Goal: Transaction & Acquisition: Book appointment/travel/reservation

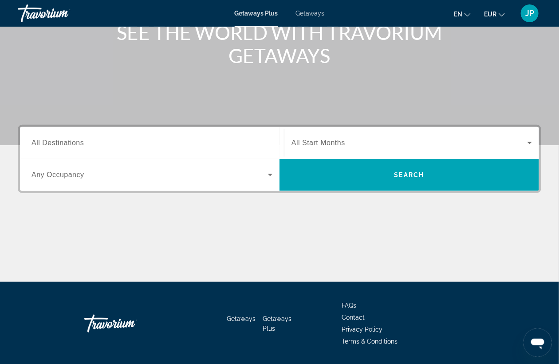
scroll to position [147, 0]
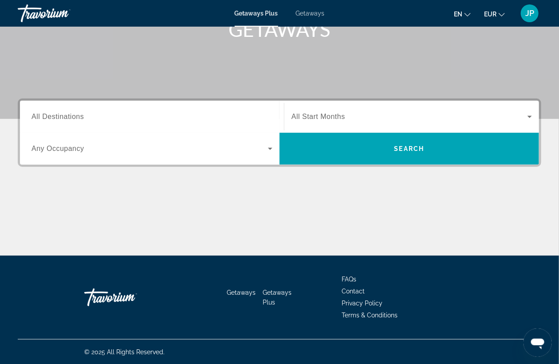
click at [348, 277] on span "FAQs" at bounding box center [349, 278] width 15 height 7
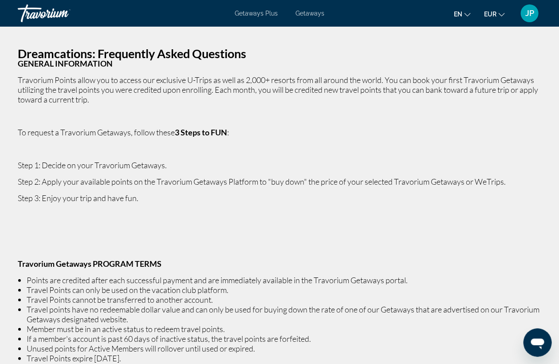
click at [464, 10] on button "en English Español Français Italiano Português русский" at bounding box center [462, 14] width 17 height 13
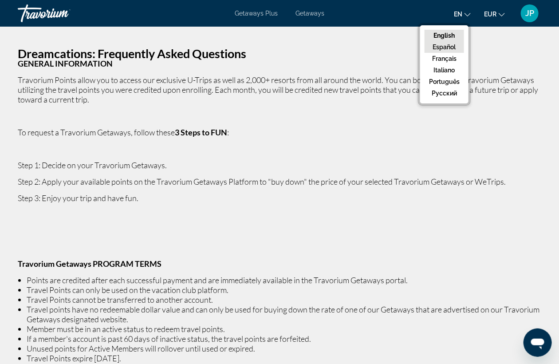
click at [449, 43] on button "Español" at bounding box center [443, 47] width 39 height 12
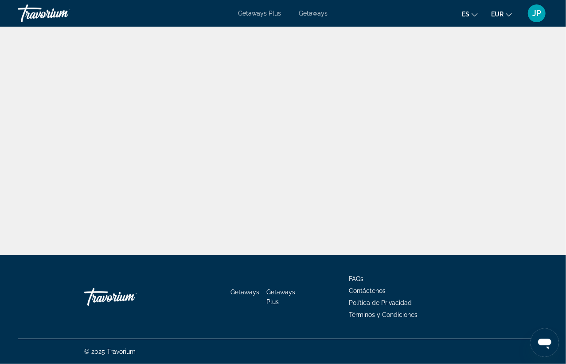
click at [470, 8] on button "es English Español Français Italiano Português русский" at bounding box center [470, 14] width 16 height 13
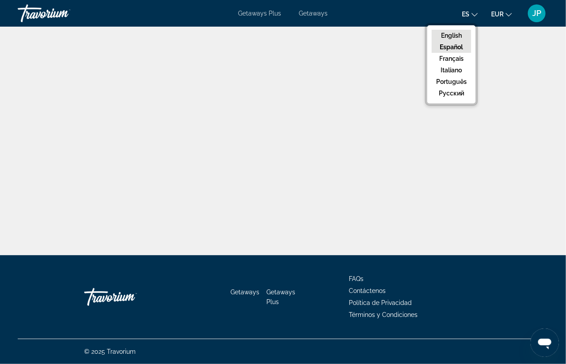
click at [454, 32] on button "English" at bounding box center [451, 36] width 39 height 12
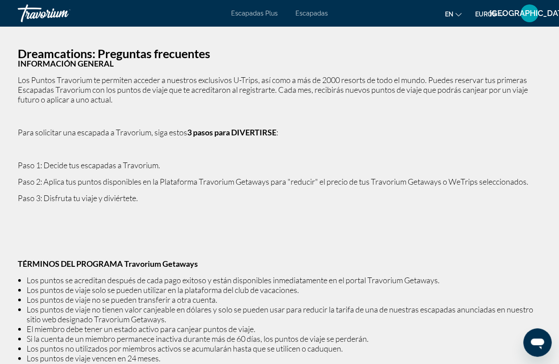
click at [429, 58] on h2 "Dreamcations: Preguntas frecuentes" at bounding box center [279, 54] width 523 height 10
drag, startPoint x: 320, startPoint y: 79, endPoint x: 366, endPoint y: 78, distance: 46.6
click at [366, 78] on font "Los Puntos Travorium te permiten acceder a nuestros exclusivos U-Trips, así com…" at bounding box center [273, 89] width 510 height 29
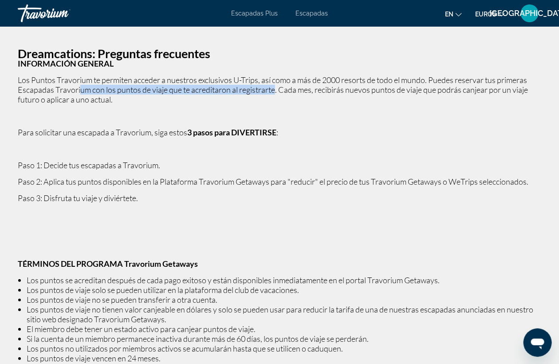
drag, startPoint x: 78, startPoint y: 88, endPoint x: 276, endPoint y: 86, distance: 197.8
click at [276, 86] on font "Los Puntos Travorium te permiten acceder a nuestros exclusivos U-Trips, así com…" at bounding box center [273, 89] width 510 height 29
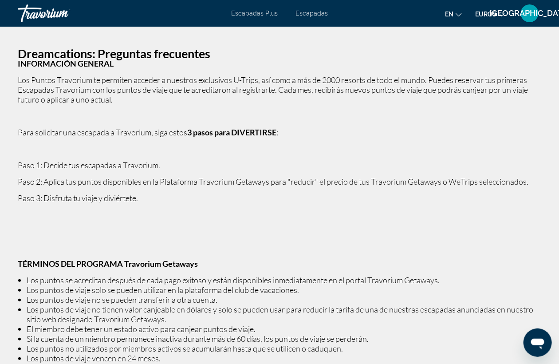
click at [157, 106] on p "Dreamcations: Preguntas frecuentes INFORMACIÓN GENERAL Los Puntos Travorium te …" at bounding box center [279, 251] width 523 height 405
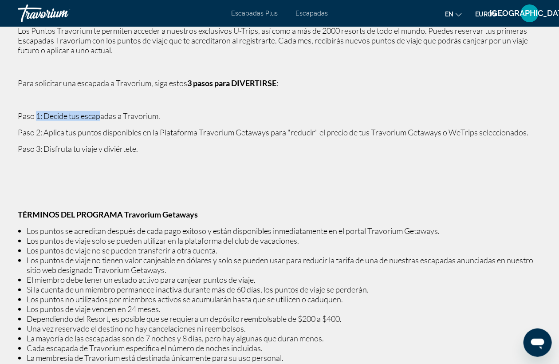
drag, startPoint x: 37, startPoint y: 116, endPoint x: 102, endPoint y: 114, distance: 64.8
click at [102, 114] on font "Paso 1: Decide tus escapadas a Travorium." at bounding box center [89, 116] width 142 height 10
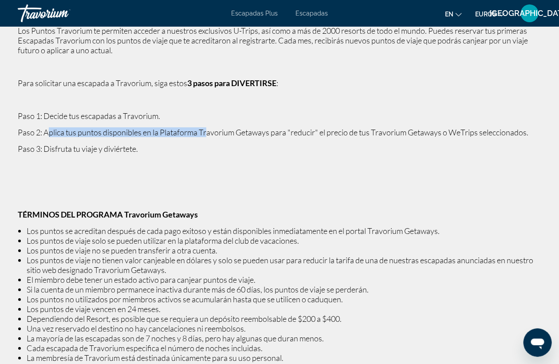
drag, startPoint x: 50, startPoint y: 133, endPoint x: 206, endPoint y: 131, distance: 155.7
click at [206, 131] on font "Paso 2: Aplica tus puntos disponibles en la Plataforma Travorium Getaways para …" at bounding box center [273, 132] width 511 height 10
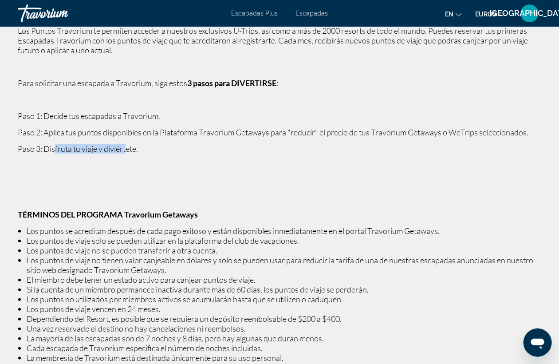
drag, startPoint x: 55, startPoint y: 150, endPoint x: 126, endPoint y: 151, distance: 70.5
click at [126, 151] on font "Paso 3: Disfruta tu viaje y diviértete." at bounding box center [78, 149] width 120 height 10
click at [189, 164] on p "Contenido principal" at bounding box center [279, 165] width 523 height 10
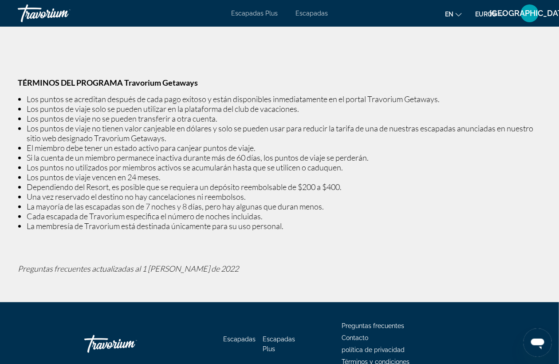
scroll to position [197, 0]
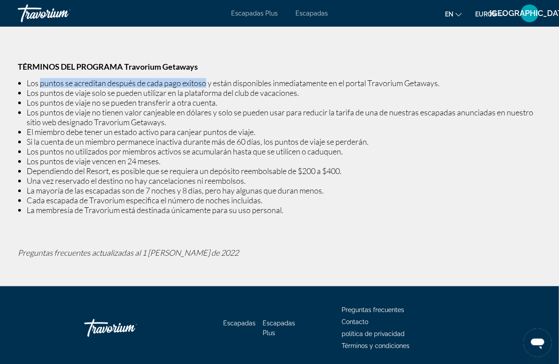
drag, startPoint x: 40, startPoint y: 80, endPoint x: 204, endPoint y: 75, distance: 164.6
click at [204, 75] on p "Dreamcations: Preguntas frecuentes INFORMACIÓN GENERAL Los Puntos Travorium te …" at bounding box center [279, 54] width 523 height 405
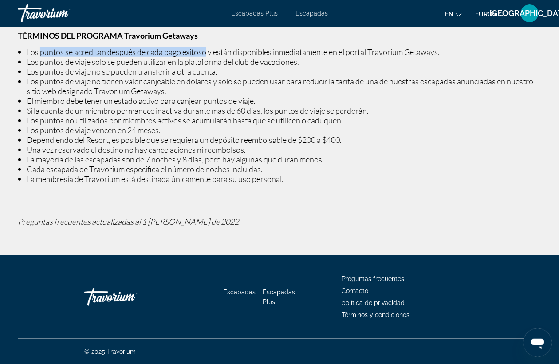
scroll to position [0, 0]
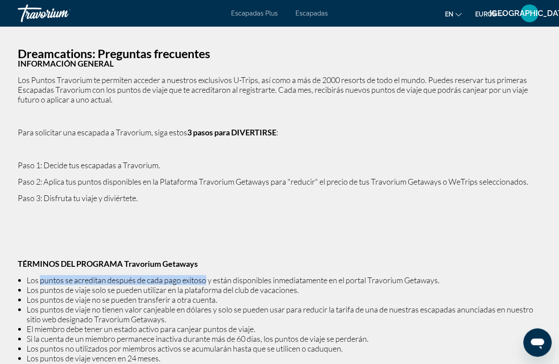
click at [240, 15] on font "Escapadas Plus" at bounding box center [254, 13] width 47 height 7
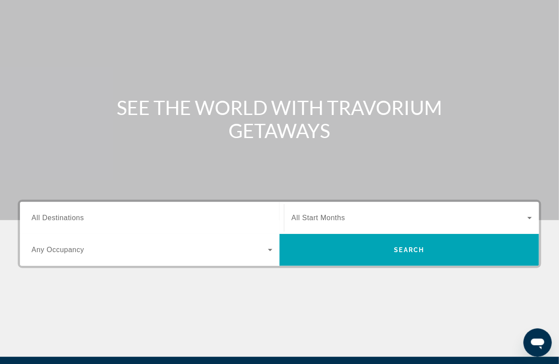
scroll to position [98, 0]
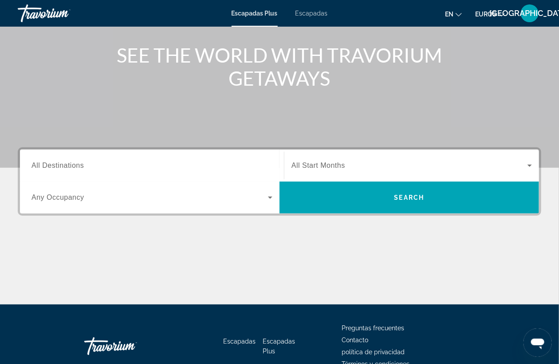
click at [77, 168] on span "All Destinations" at bounding box center [57, 165] width 52 height 8
click at [77, 168] on input "Destination All Destinations" at bounding box center [151, 166] width 241 height 11
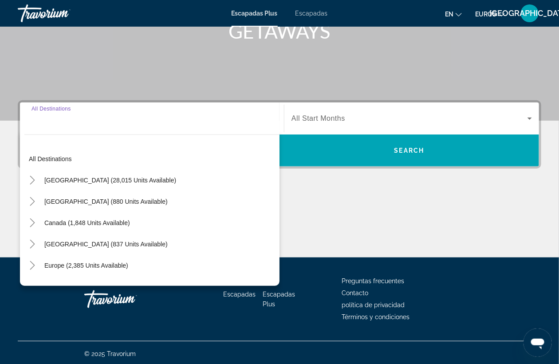
scroll to position [147, 0]
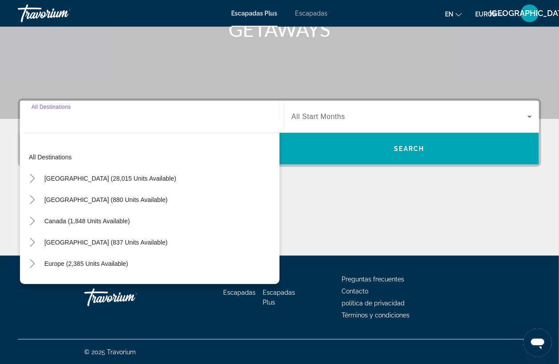
click at [386, 195] on div "Contenido principal" at bounding box center [279, 222] width 523 height 67
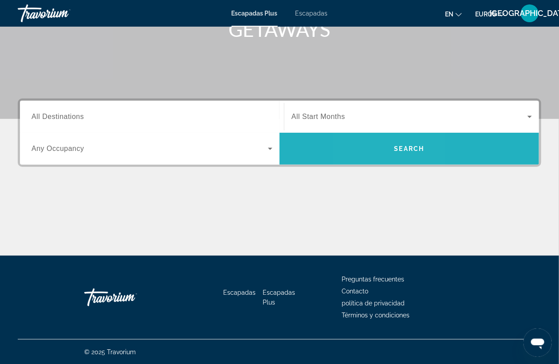
click at [380, 152] on span "Search widget" at bounding box center [408, 148] width 259 height 21
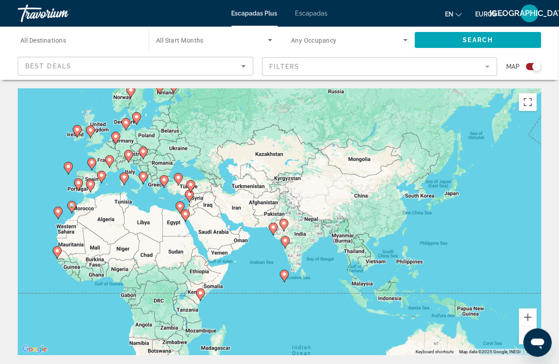
drag, startPoint x: 430, startPoint y: 253, endPoint x: 173, endPoint y: 245, distance: 256.9
click at [173, 245] on div "To activate drag with keyboard, press Alt + Enter. Once in keyboard drag state,…" at bounding box center [279, 222] width 523 height 266
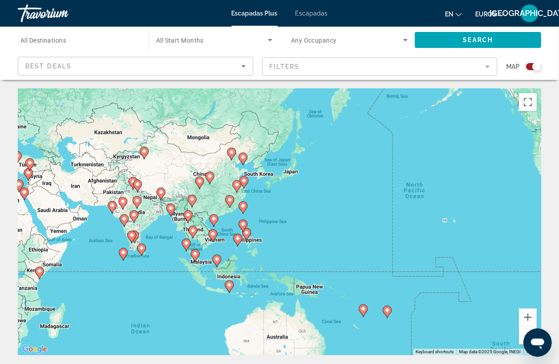
drag, startPoint x: 400, startPoint y: 275, endPoint x: 255, endPoint y: 256, distance: 145.4
click at [255, 256] on div "To activate drag with keyboard, press Alt + Enter. Once in keyboard drag state,…" at bounding box center [279, 222] width 523 height 266
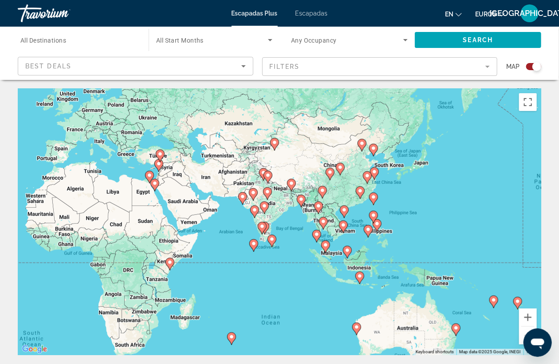
drag, startPoint x: 337, startPoint y: 258, endPoint x: 471, endPoint y: 247, distance: 134.8
click at [471, 247] on div "To activate drag with keyboard, press Alt + Enter. Once in keyboard drag state,…" at bounding box center [279, 222] width 523 height 266
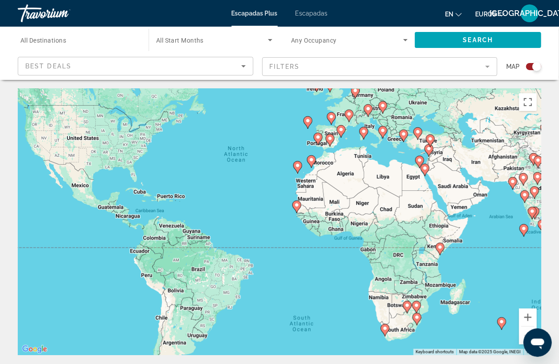
drag, startPoint x: 228, startPoint y: 261, endPoint x: 521, endPoint y: 245, distance: 293.2
click at [521, 245] on div "To activate drag with keyboard, press Alt + Enter. Once in keyboard drag state,…" at bounding box center [279, 222] width 523 height 266
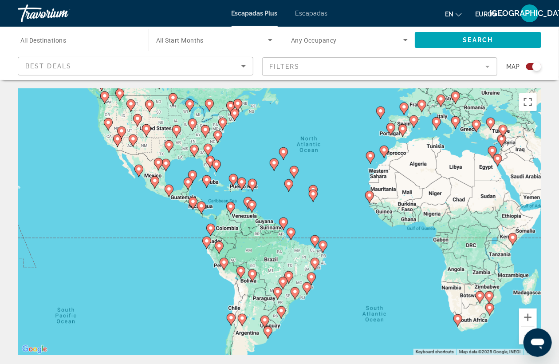
drag, startPoint x: 316, startPoint y: 272, endPoint x: 359, endPoint y: 263, distance: 44.4
click at [359, 263] on div "To activate drag with keyboard, press Alt + Enter. Once in keyboard drag state,…" at bounding box center [279, 222] width 523 height 266
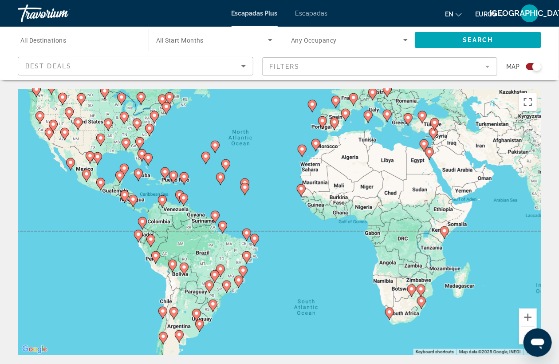
drag, startPoint x: 339, startPoint y: 217, endPoint x: 269, endPoint y: 210, distance: 70.4
click at [269, 210] on div "To activate drag with keyboard, press Alt + Enter. Once in keyboard drag state,…" at bounding box center [279, 222] width 523 height 266
click at [487, 68] on mat-form-field "Filters" at bounding box center [380, 66] width 236 height 19
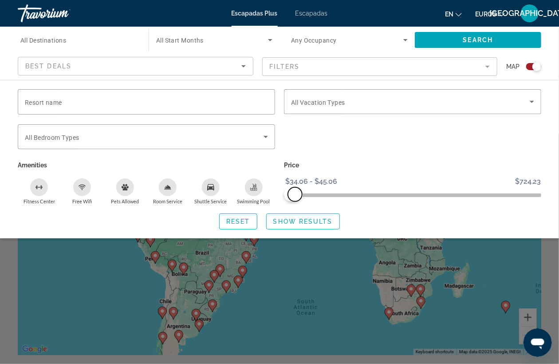
drag, startPoint x: 533, startPoint y: 192, endPoint x: 295, endPoint y: 196, distance: 238.2
click at [295, 196] on span "ngx-slider-max" at bounding box center [295, 194] width 14 height 14
click at [295, 220] on span "Show Results" at bounding box center [302, 221] width 59 height 7
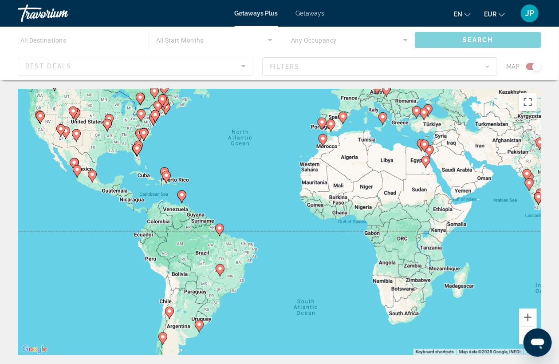
click at [207, 12] on div "Getaways Plus Getaways en English Español Français Italiano Português русский E…" at bounding box center [279, 13] width 559 height 23
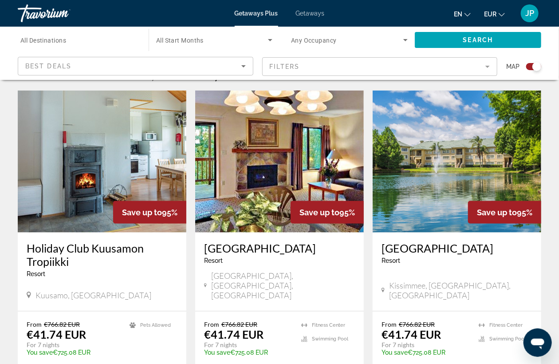
scroll to position [340, 0]
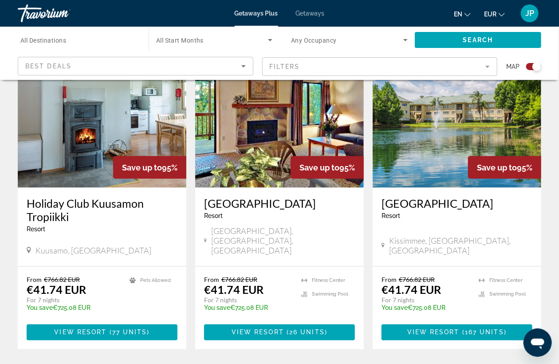
click at [441, 174] on img "Main content" at bounding box center [457, 117] width 169 height 142
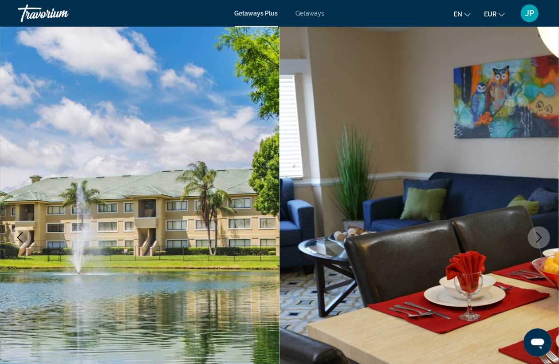
click at [537, 238] on icon "Next image" at bounding box center [539, 237] width 11 height 11
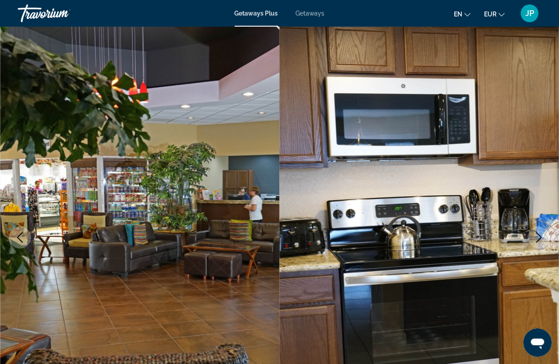
click at [537, 238] on icon "Next image" at bounding box center [539, 237] width 11 height 11
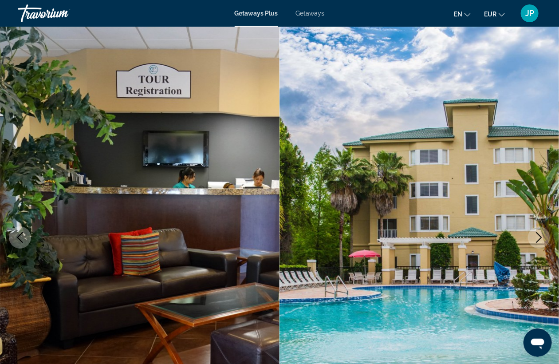
click at [537, 238] on icon "Next image" at bounding box center [539, 237] width 11 height 11
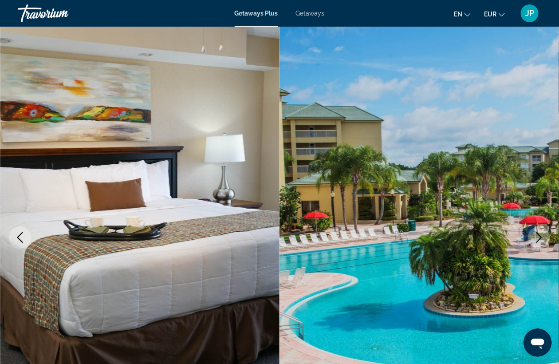
click at [537, 238] on icon "Next image" at bounding box center [539, 237] width 11 height 11
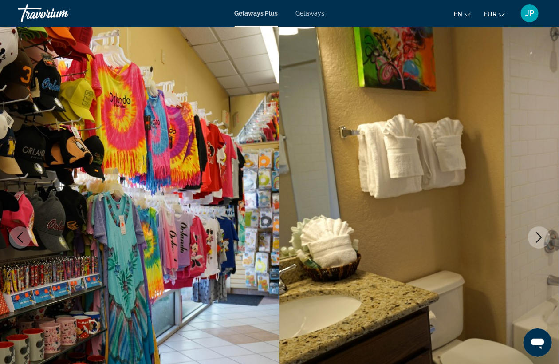
click at [537, 238] on icon "Next image" at bounding box center [539, 237] width 11 height 11
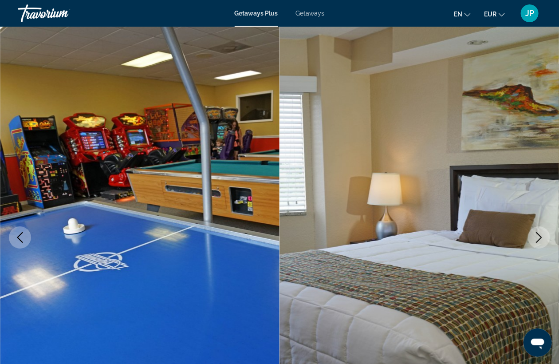
click at [537, 238] on icon "Next image" at bounding box center [539, 237] width 11 height 11
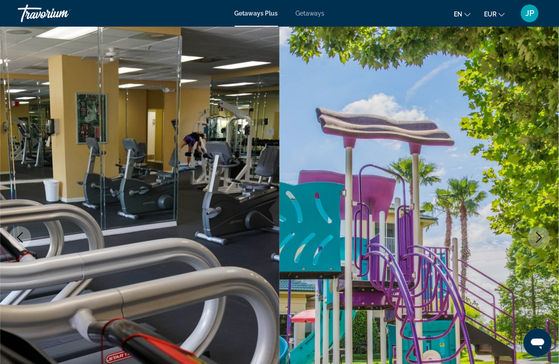
click at [537, 238] on icon "Next image" at bounding box center [539, 237] width 11 height 11
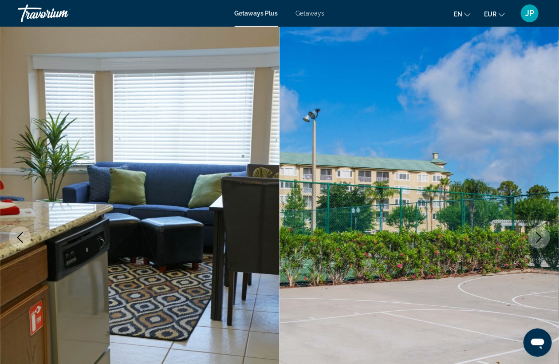
click at [537, 238] on icon "Next image" at bounding box center [539, 237] width 11 height 11
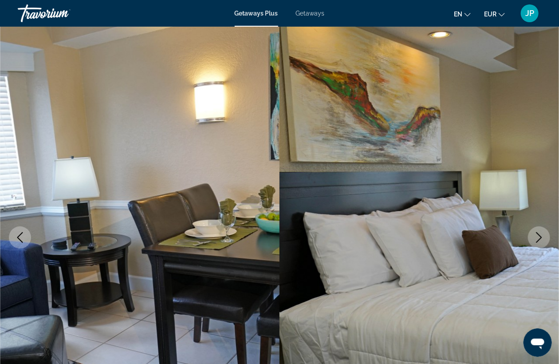
click at [537, 238] on icon "Next image" at bounding box center [539, 237] width 11 height 11
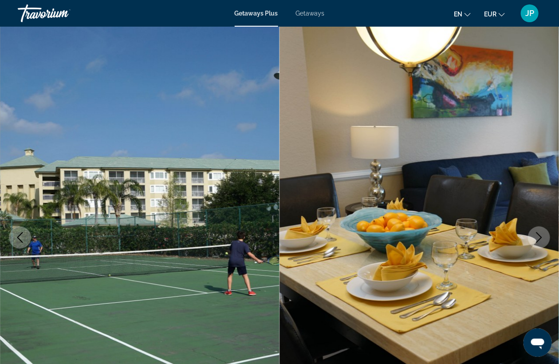
click at [537, 238] on icon "Next image" at bounding box center [539, 237] width 11 height 11
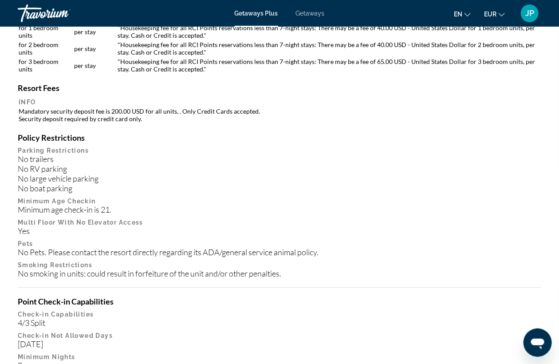
scroll to position [1084, 0]
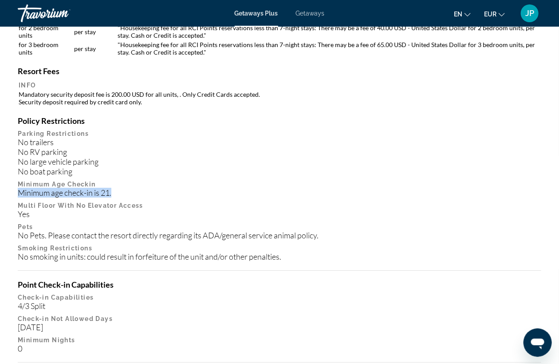
drag, startPoint x: 119, startPoint y: 192, endPoint x: -3, endPoint y: 192, distance: 122.0
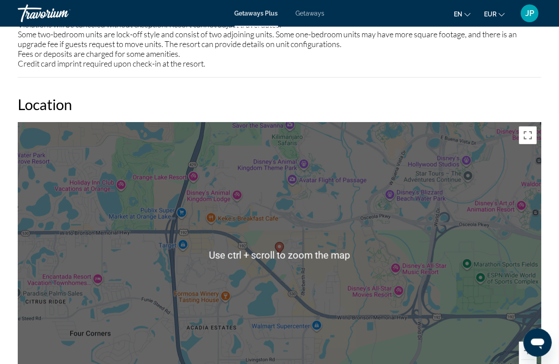
scroll to position [1626, 0]
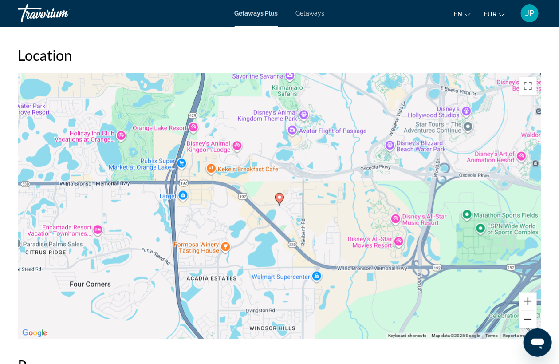
click at [527, 317] on button "Zoom out" at bounding box center [528, 319] width 18 height 18
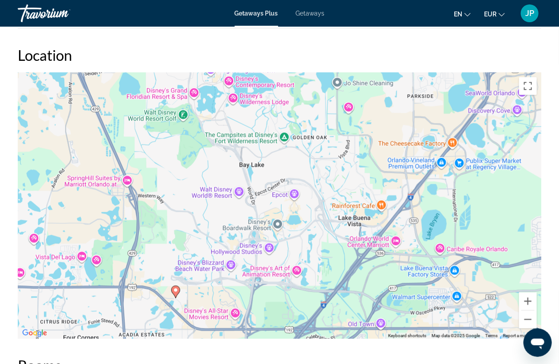
drag, startPoint x: 222, startPoint y: 158, endPoint x: 118, endPoint y: 252, distance: 140.3
click at [118, 252] on div "To activate drag with keyboard, press Alt + Enter. Once in keyboard drag state,…" at bounding box center [279, 206] width 523 height 266
click at [524, 322] on button "Zoom out" at bounding box center [528, 319] width 18 height 18
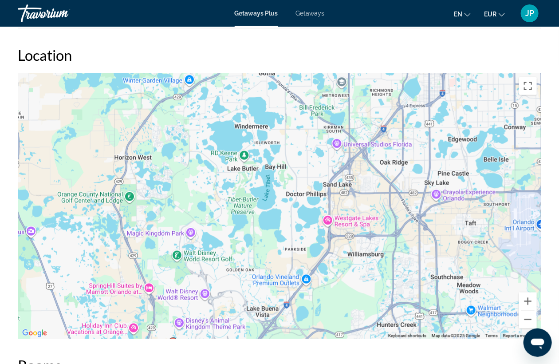
drag, startPoint x: 270, startPoint y: 94, endPoint x: 216, endPoint y: 194, distance: 113.3
click at [216, 194] on div "To activate drag with keyboard, press Alt + Enter. Once in keyboard drag state,…" at bounding box center [279, 206] width 523 height 266
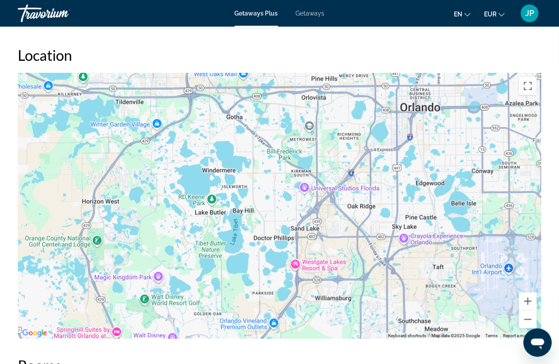
drag, startPoint x: 268, startPoint y: 243, endPoint x: 235, endPoint y: 286, distance: 54.7
click at [235, 286] on div "To activate drag with keyboard, press Alt + Enter. Once in keyboard drag state,…" at bounding box center [279, 206] width 523 height 266
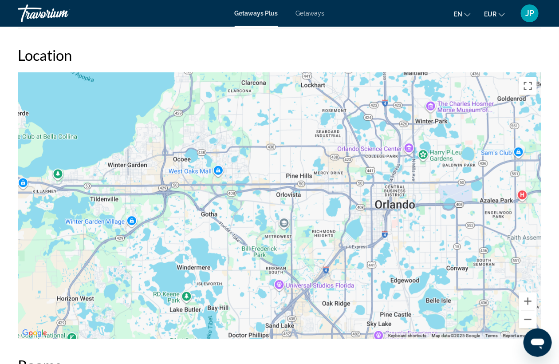
drag, startPoint x: 225, startPoint y: 191, endPoint x: 201, endPoint y: 287, distance: 99.5
click at [201, 287] on div "To activate drag with keyboard, press Alt + Enter. Once in keyboard drag state,…" at bounding box center [279, 206] width 523 height 266
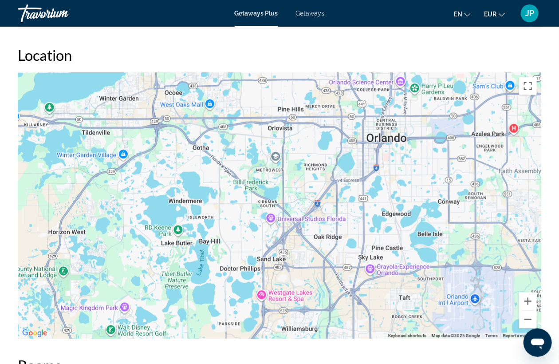
drag, startPoint x: 267, startPoint y: 232, endPoint x: 265, endPoint y: 149, distance: 83.9
click at [265, 149] on div "Main content" at bounding box center [279, 206] width 523 height 266
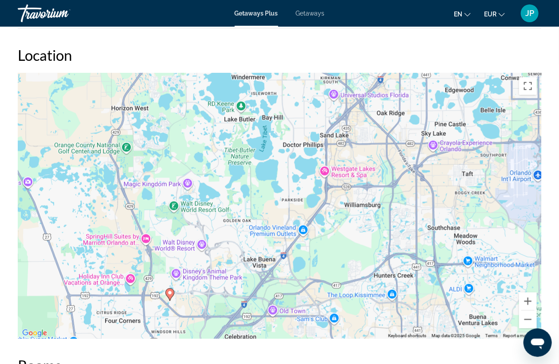
drag, startPoint x: 212, startPoint y: 274, endPoint x: 270, endPoint y: 168, distance: 121.1
click at [270, 168] on div "To activate drag with keyboard, press Alt + Enter. Once in keyboard drag state,…" at bounding box center [279, 206] width 523 height 266
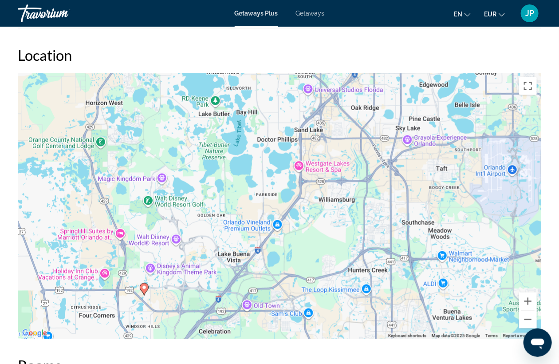
drag, startPoint x: 305, startPoint y: 170, endPoint x: 277, endPoint y: 164, distance: 28.5
click at [277, 164] on div "To activate drag with keyboard, press Alt + Enter. Once in keyboard drag state,…" at bounding box center [279, 206] width 523 height 266
click at [526, 299] on button "Zoom in" at bounding box center [528, 301] width 18 height 18
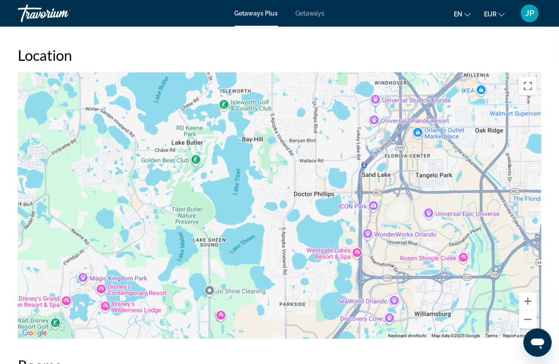
drag, startPoint x: 214, startPoint y: 195, endPoint x: 252, endPoint y: 318, distance: 128.6
click at [252, 318] on div "To activate drag with keyboard, press Alt + Enter. Once in keyboard drag state,…" at bounding box center [279, 206] width 523 height 266
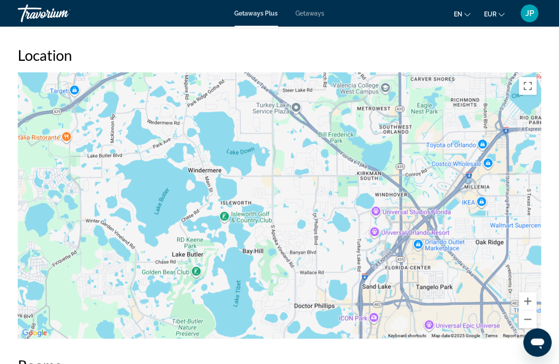
drag, startPoint x: 275, startPoint y: 162, endPoint x: 275, endPoint y: 274, distance: 111.8
click at [275, 274] on div "Main content" at bounding box center [279, 206] width 523 height 266
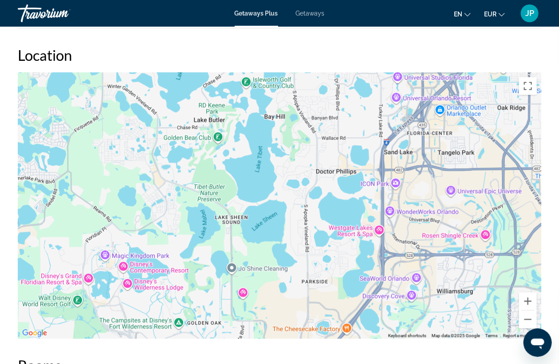
drag, startPoint x: 264, startPoint y: 303, endPoint x: 286, endPoint y: 166, distance: 138.8
click at [286, 166] on div "Main content" at bounding box center [279, 206] width 523 height 266
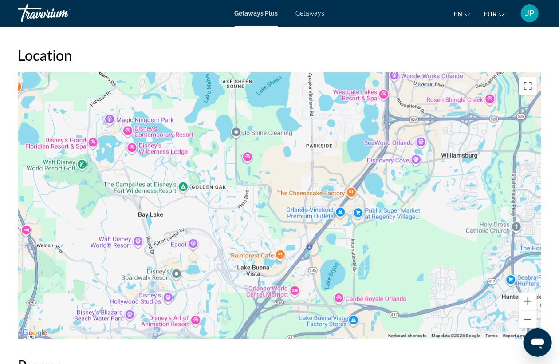
drag, startPoint x: 291, startPoint y: 294, endPoint x: 296, endPoint y: 158, distance: 135.8
click at [296, 158] on div "Main content" at bounding box center [279, 206] width 523 height 266
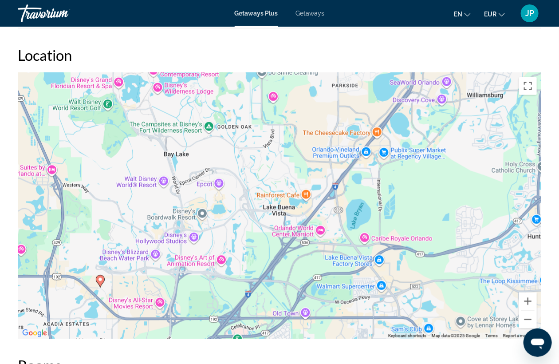
drag, startPoint x: 227, startPoint y: 284, endPoint x: 253, endPoint y: 222, distance: 67.0
click at [253, 222] on div "To activate drag with keyboard, press Alt + Enter. Once in keyboard drag state,…" at bounding box center [279, 206] width 523 height 266
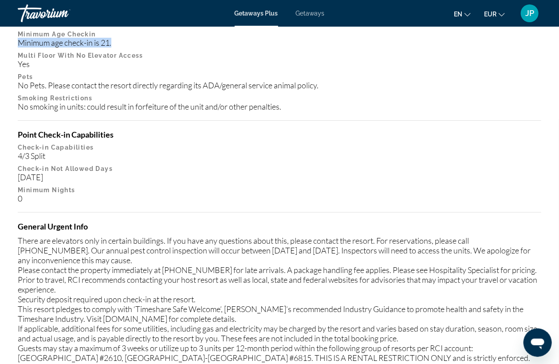
scroll to position [0, 0]
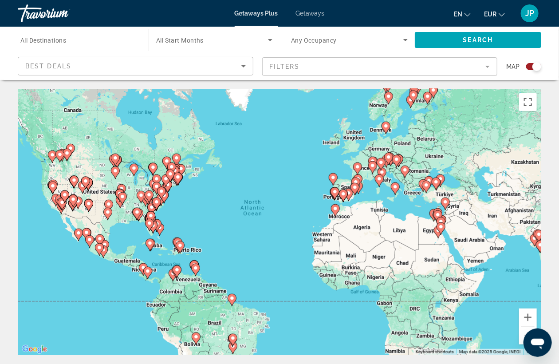
click at [312, 12] on span "Getaways" at bounding box center [310, 13] width 29 height 7
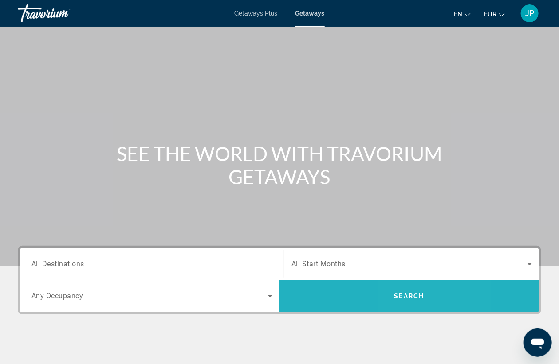
click at [403, 299] on span "Search" at bounding box center [409, 295] width 30 height 7
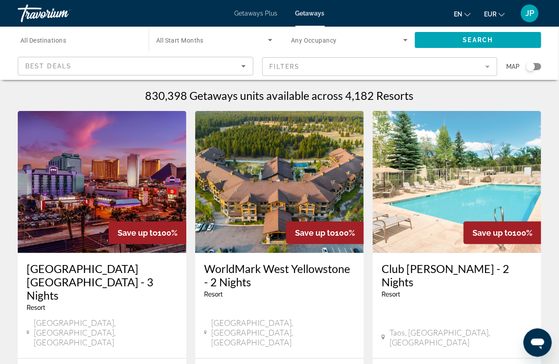
click at [536, 67] on div "Search widget" at bounding box center [533, 66] width 15 height 7
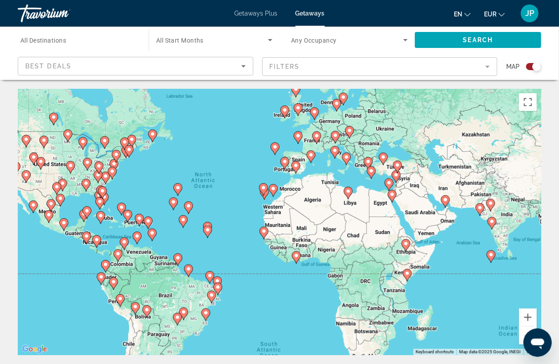
drag, startPoint x: 298, startPoint y: 182, endPoint x: 249, endPoint y: 153, distance: 56.8
click at [249, 153] on div "To activate drag with keyboard, press Alt + Enter. Once in keyboard drag state,…" at bounding box center [279, 222] width 523 height 266
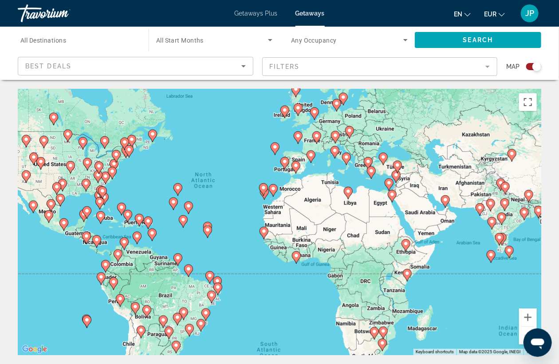
click at [57, 40] on span "All Destinations" at bounding box center [43, 40] width 46 height 7
click at [57, 40] on input "Destination All Destinations" at bounding box center [78, 40] width 117 height 11
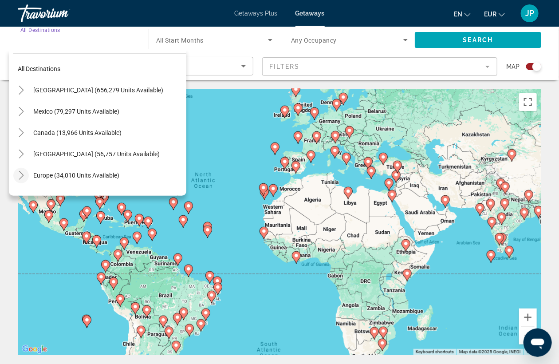
click at [20, 176] on icon "Toggle Europe (34,010 units available)" at bounding box center [21, 175] width 9 height 9
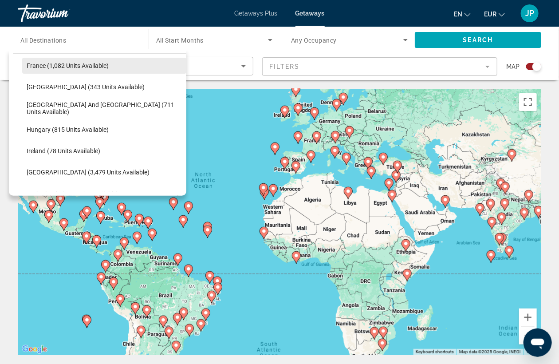
scroll to position [308, 0]
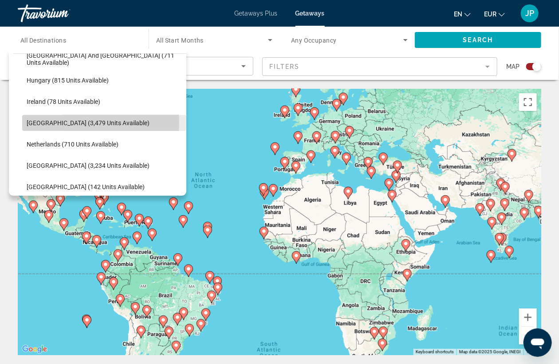
click at [64, 123] on span "Italy (3,479 units available)" at bounding box center [88, 122] width 123 height 7
type input "**********"
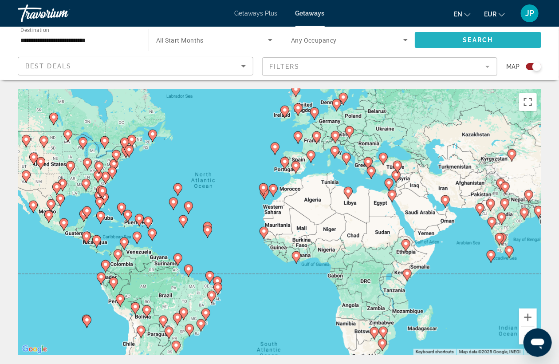
click at [450, 43] on span "Search widget" at bounding box center [478, 39] width 126 height 21
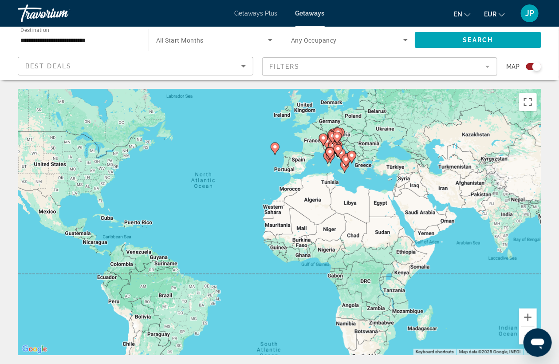
click at [275, 149] on image "Main content" at bounding box center [274, 146] width 5 height 5
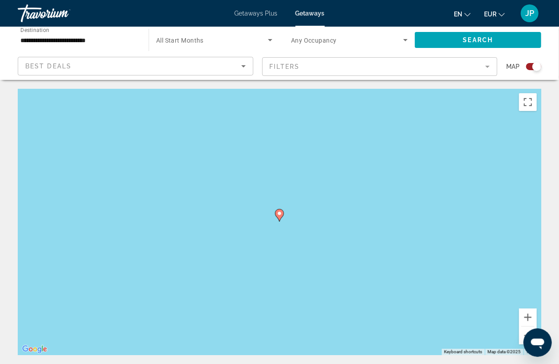
click at [279, 216] on image "Main content" at bounding box center [279, 213] width 5 height 5
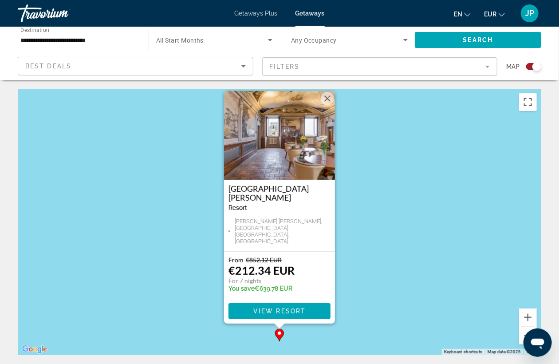
click at [330, 105] on button "Close" at bounding box center [327, 98] width 13 height 13
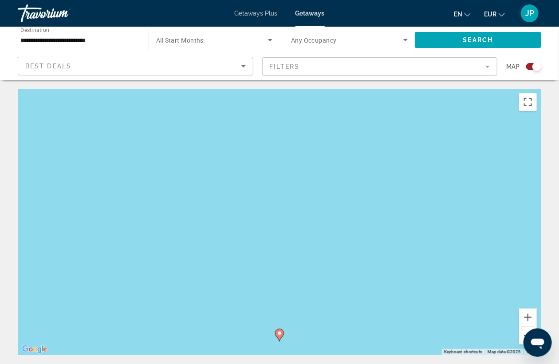
click at [523, 334] on button "Zoom out" at bounding box center [528, 335] width 18 height 18
click at [522, 337] on button "Zoom out" at bounding box center [528, 335] width 18 height 18
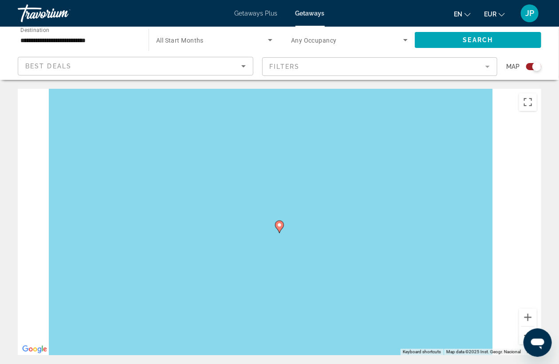
click at [522, 337] on button "Zoom out" at bounding box center [528, 335] width 18 height 18
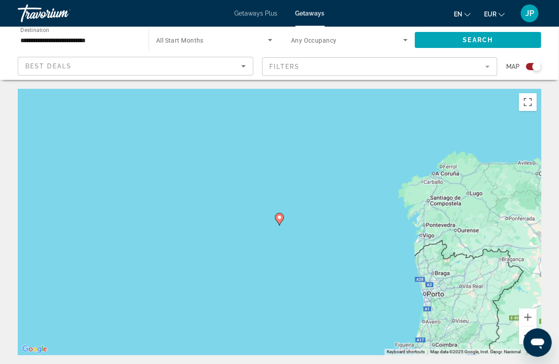
click at [522, 337] on button "Zoom out" at bounding box center [528, 335] width 18 height 18
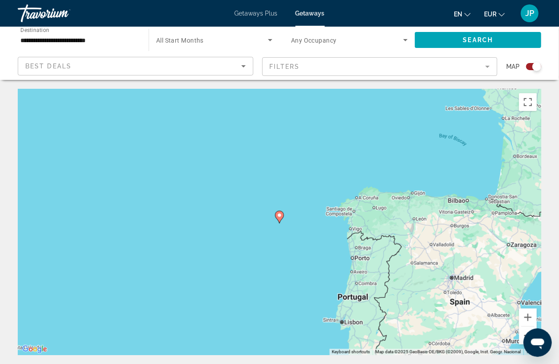
click at [522, 337] on button "Zoom out" at bounding box center [528, 335] width 18 height 18
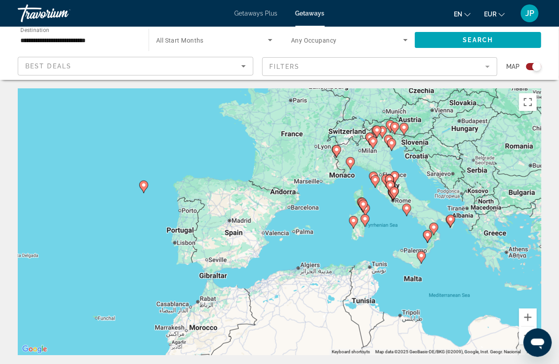
drag, startPoint x: 474, startPoint y: 275, endPoint x: 337, endPoint y: 245, distance: 139.8
click at [337, 245] on div "To activate drag with keyboard, press Alt + Enter. Once in keyboard drag state,…" at bounding box center [279, 222] width 523 height 266
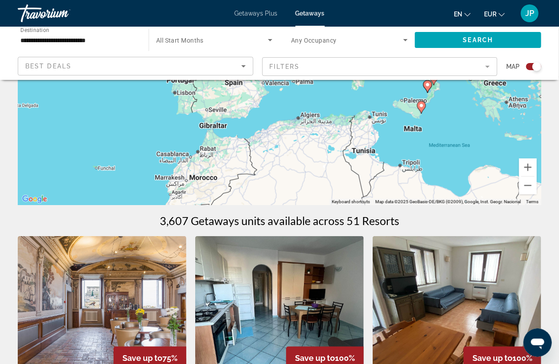
scroll to position [197, 0]
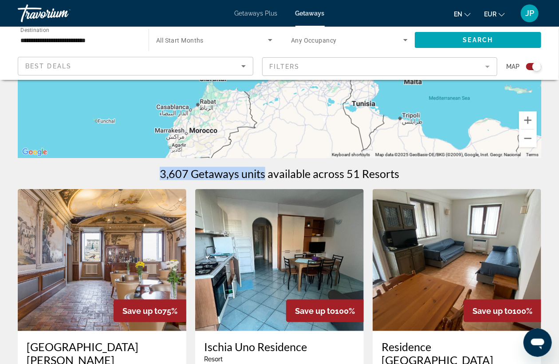
drag, startPoint x: 160, startPoint y: 172, endPoint x: 265, endPoint y: 176, distance: 105.2
click at [265, 176] on div "3,607 Getaways units available across 51 Resorts" at bounding box center [279, 173] width 523 height 13
drag, startPoint x: 350, startPoint y: 176, endPoint x: 401, endPoint y: 176, distance: 51.0
click at [401, 176] on div "3,607 Getaways units available across 51 Resorts" at bounding box center [279, 173] width 523 height 13
click at [410, 176] on div "3,607 Getaways units available across 51 Resorts" at bounding box center [279, 173] width 523 height 13
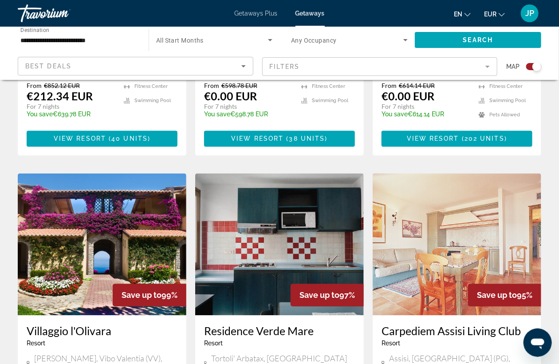
scroll to position [444, 0]
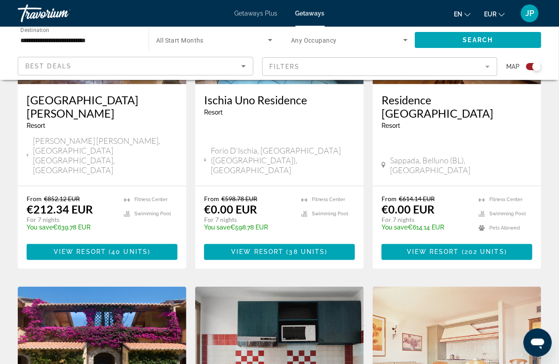
click at [489, 68] on mat-form-field "Filters" at bounding box center [380, 66] width 236 height 19
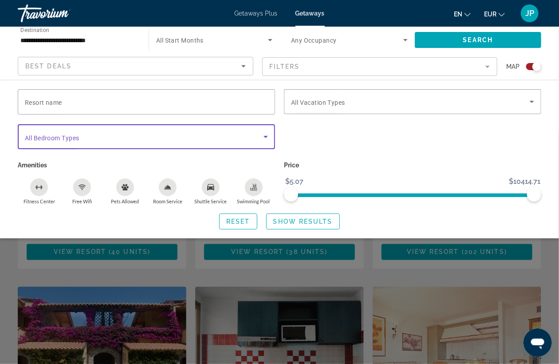
click at [263, 136] on icon "Search widget" at bounding box center [265, 136] width 11 height 11
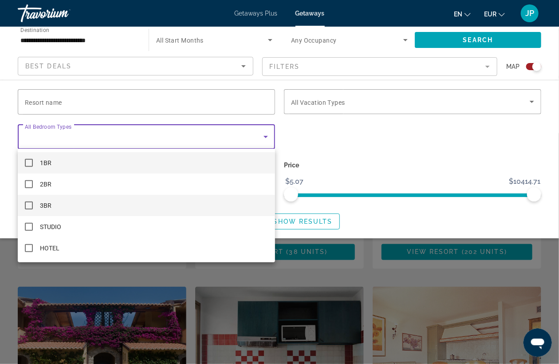
click at [29, 204] on mat-pseudo-checkbox at bounding box center [29, 205] width 8 height 8
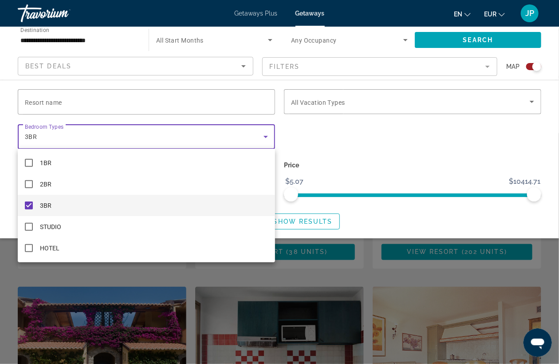
click at [322, 219] on div at bounding box center [279, 182] width 559 height 364
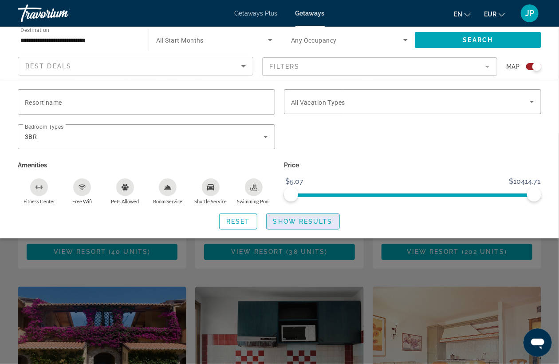
click at [298, 220] on span "Show Results" at bounding box center [302, 221] width 59 height 7
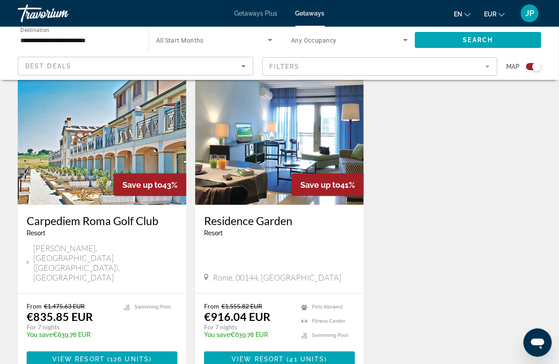
scroll to position [345, 0]
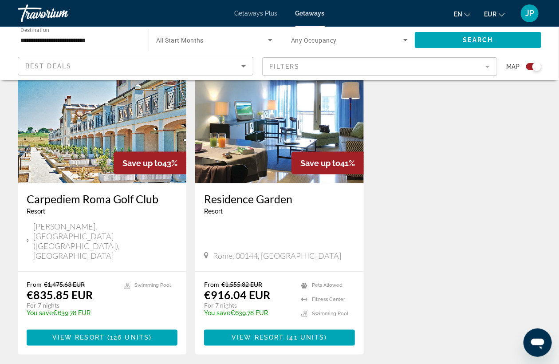
click at [258, 150] on img "Main content" at bounding box center [279, 112] width 169 height 142
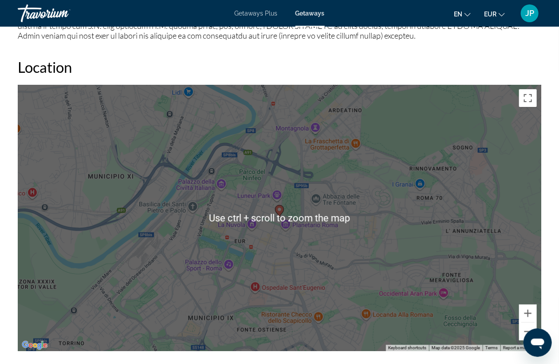
scroll to position [1331, 0]
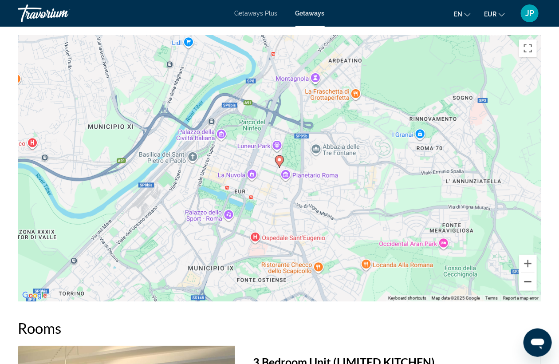
click at [527, 279] on button "Zoom out" at bounding box center [528, 282] width 18 height 18
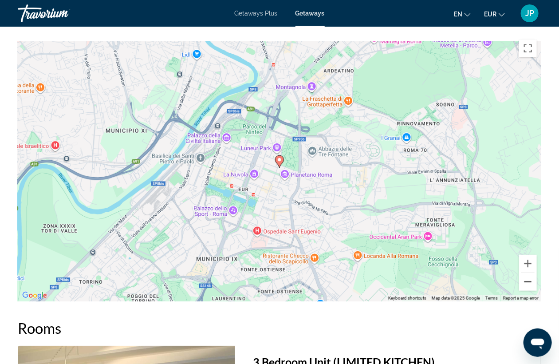
click at [527, 279] on button "Zoom out" at bounding box center [528, 282] width 18 height 18
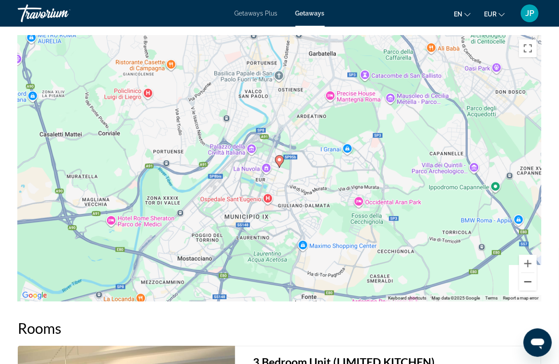
click at [527, 279] on button "Zoom out" at bounding box center [528, 282] width 18 height 18
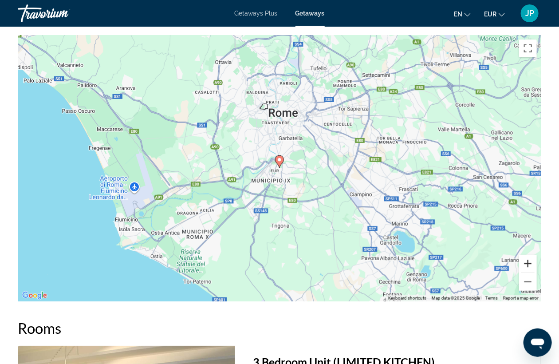
click at [528, 263] on button "Zoom in" at bounding box center [528, 264] width 18 height 18
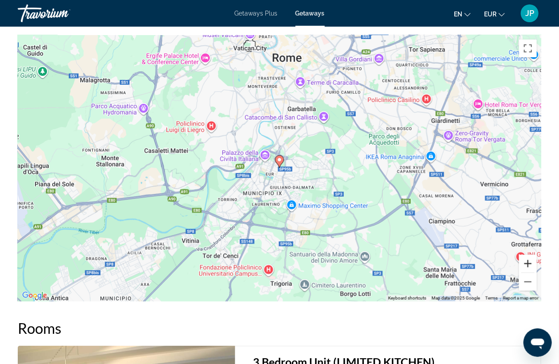
click at [528, 263] on button "Zoom in" at bounding box center [528, 264] width 18 height 18
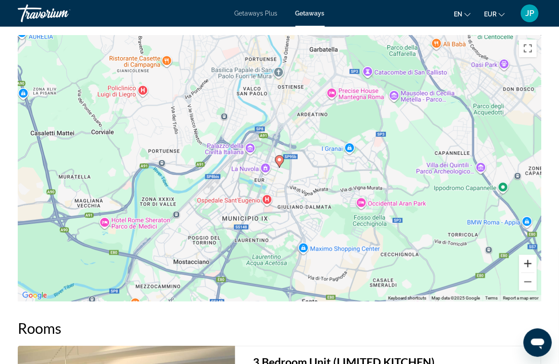
click at [528, 263] on button "Zoom in" at bounding box center [528, 264] width 18 height 18
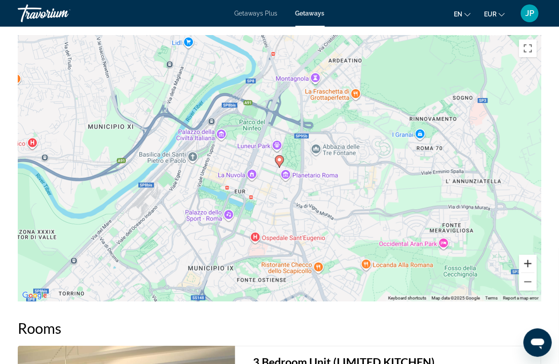
click at [528, 263] on button "Zoom in" at bounding box center [528, 264] width 18 height 18
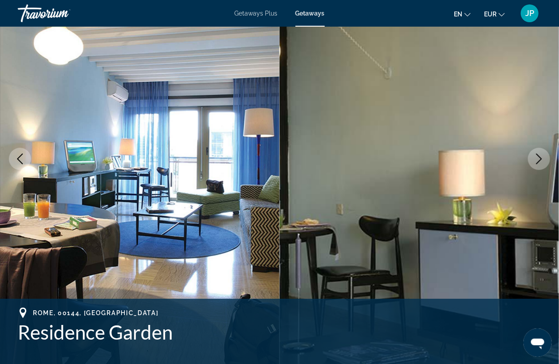
scroll to position [0, 0]
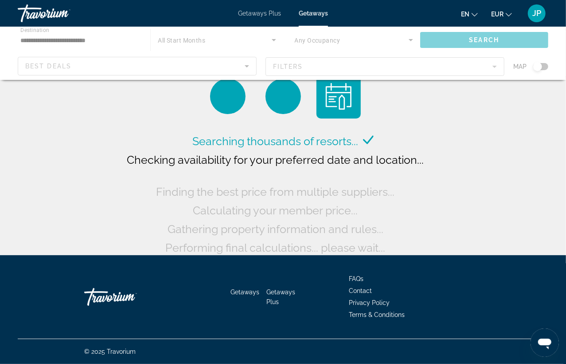
click at [282, 64] on div "Main content" at bounding box center [283, 53] width 566 height 53
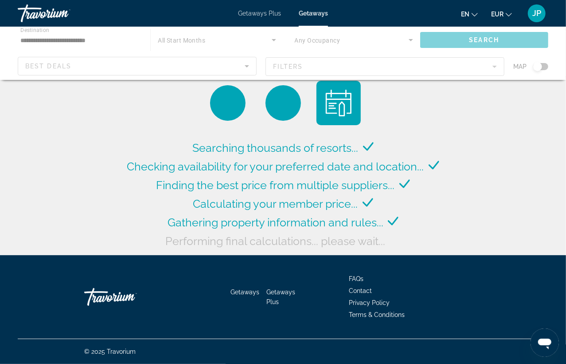
click at [264, 14] on span "Getaways Plus" at bounding box center [259, 13] width 43 height 7
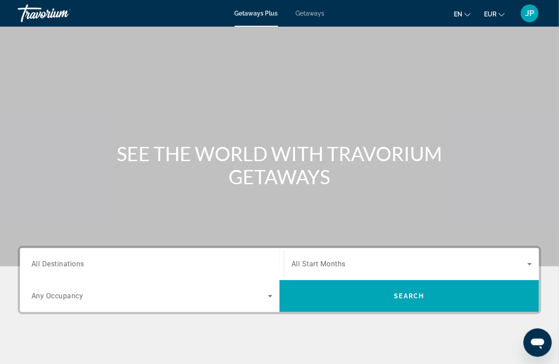
scroll to position [49, 0]
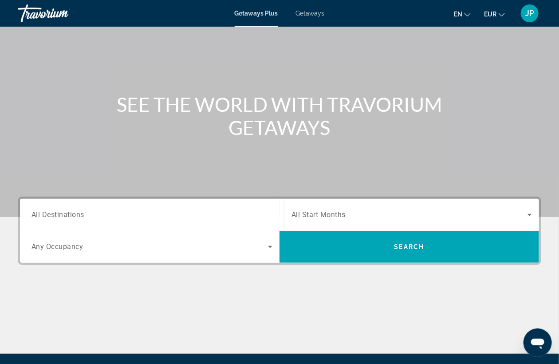
click at [157, 215] on input "Destination All Destinations" at bounding box center [151, 215] width 241 height 11
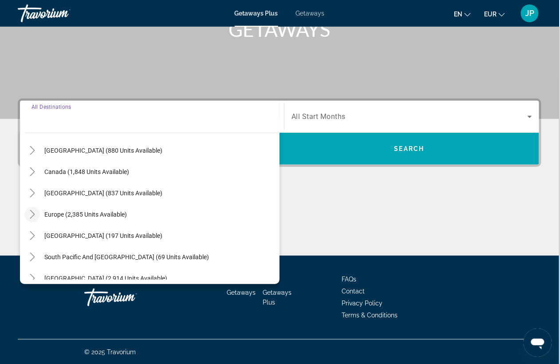
click at [33, 212] on icon "Toggle Europe (2,385 units available)" at bounding box center [32, 214] width 9 height 9
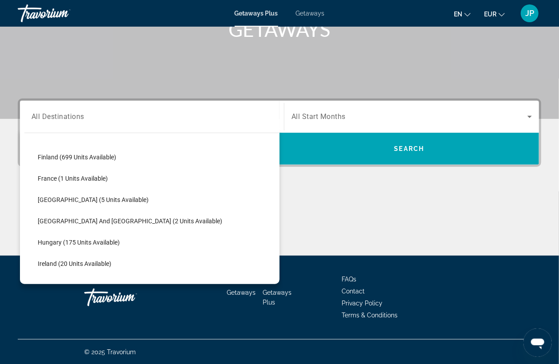
scroll to position [209, 0]
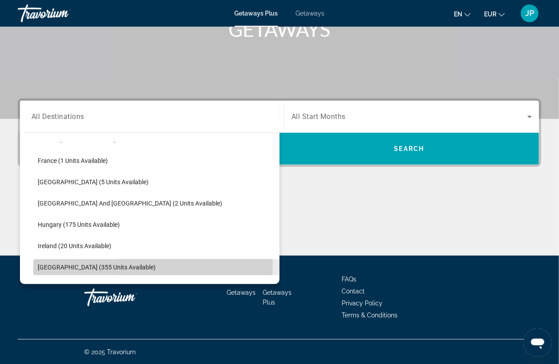
click at [82, 263] on span "[GEOGRAPHIC_DATA] (355 units available)" at bounding box center [97, 266] width 118 height 7
type input "**********"
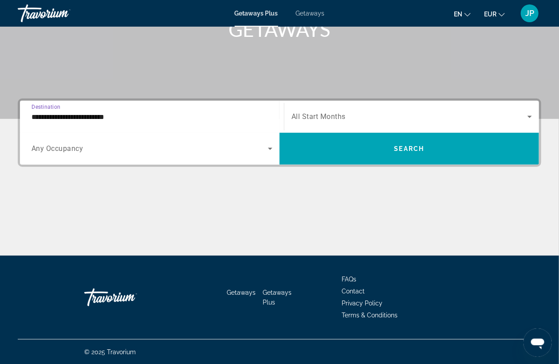
click at [128, 149] on span "Search widget" at bounding box center [149, 148] width 236 height 11
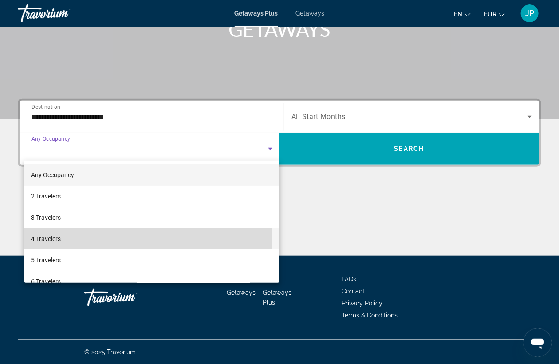
click at [54, 236] on span "4 Travelers" at bounding box center [46, 238] width 30 height 11
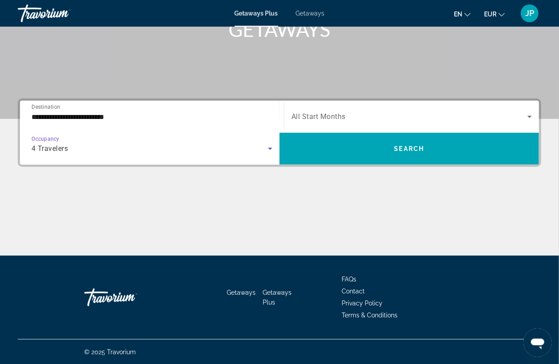
click at [160, 148] on div "4 Travelers" at bounding box center [149, 148] width 236 height 11
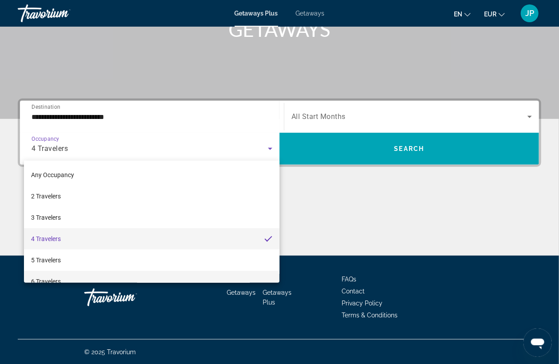
click at [56, 278] on span "6 Travelers" at bounding box center [46, 281] width 30 height 11
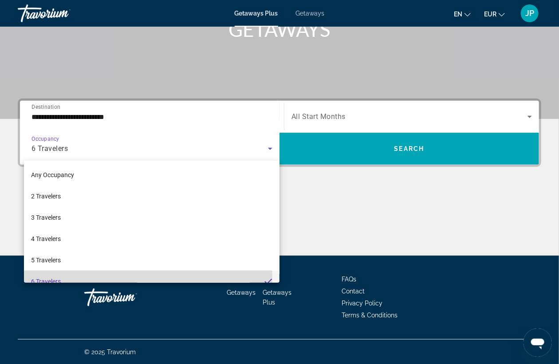
scroll to position [0, 0]
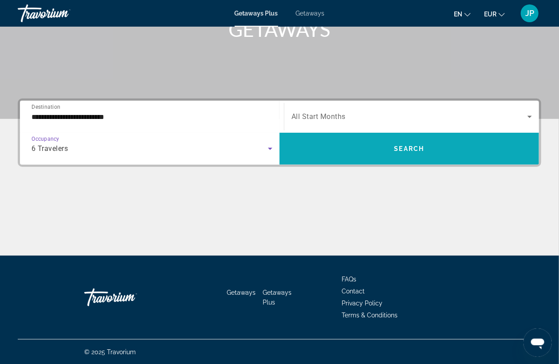
click at [412, 145] on span "Search" at bounding box center [409, 148] width 30 height 7
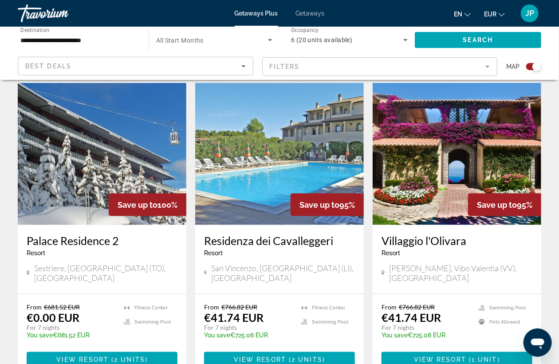
scroll to position [295, 0]
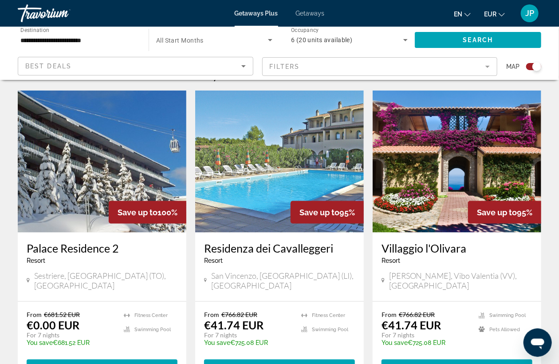
click at [443, 169] on img "Main content" at bounding box center [457, 161] width 169 height 142
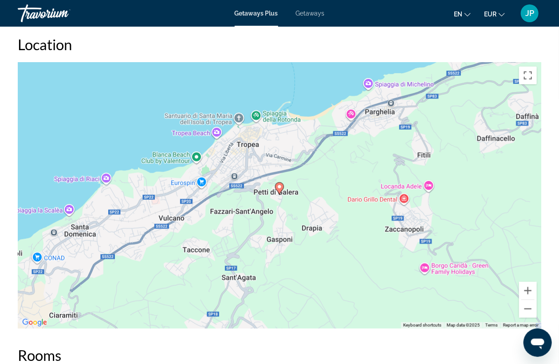
scroll to position [1528, 0]
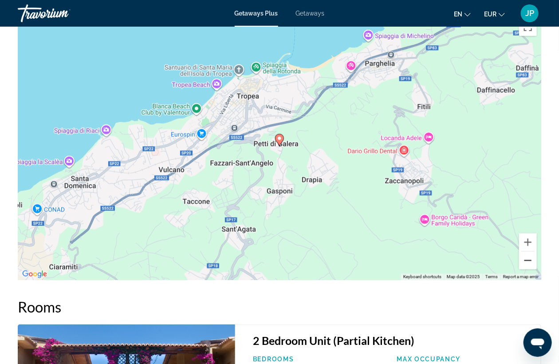
click at [529, 259] on button "Zoom out" at bounding box center [528, 260] width 18 height 18
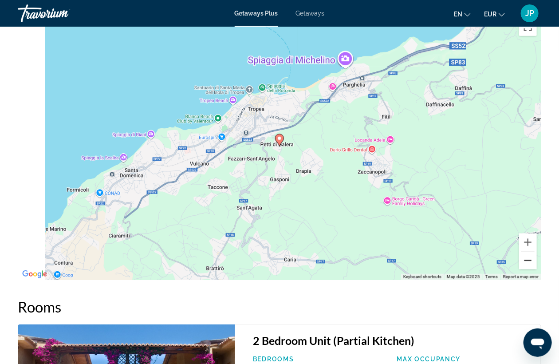
click at [529, 259] on button "Zoom out" at bounding box center [528, 260] width 18 height 18
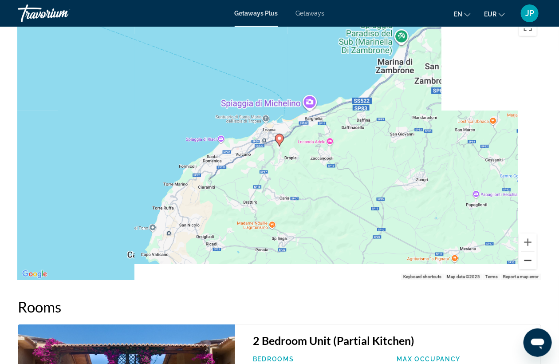
click at [529, 259] on button "Zoom out" at bounding box center [528, 260] width 18 height 18
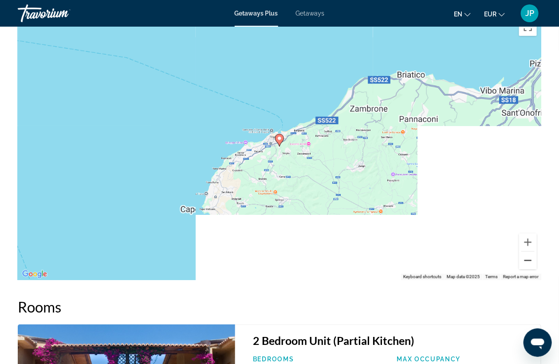
click at [529, 259] on button "Zoom out" at bounding box center [528, 260] width 18 height 18
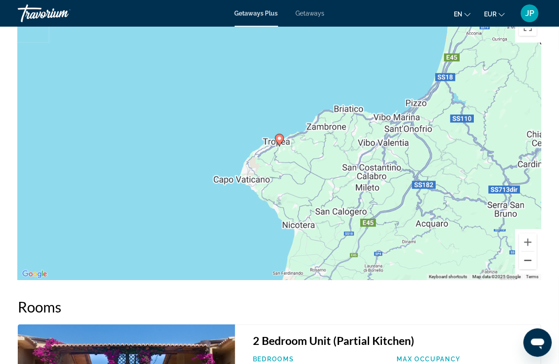
click at [529, 259] on button "Zoom out" at bounding box center [528, 260] width 18 height 18
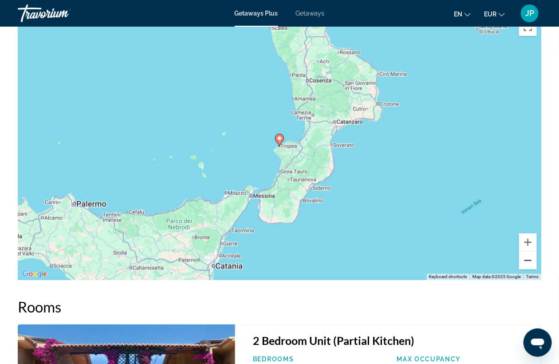
click at [520, 258] on button "Zoom out" at bounding box center [528, 260] width 18 height 18
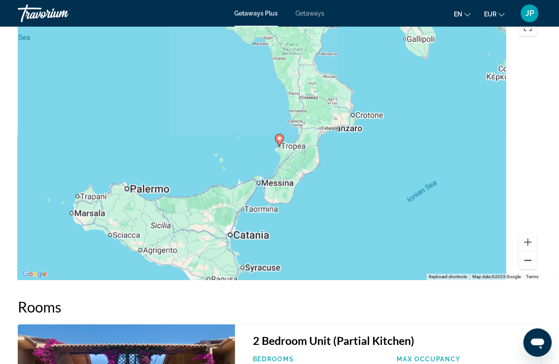
click at [520, 258] on button "Zoom out" at bounding box center [528, 260] width 18 height 18
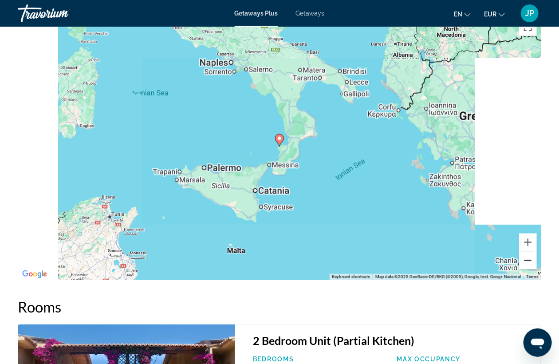
click at [520, 258] on button "Zoom out" at bounding box center [528, 260] width 18 height 18
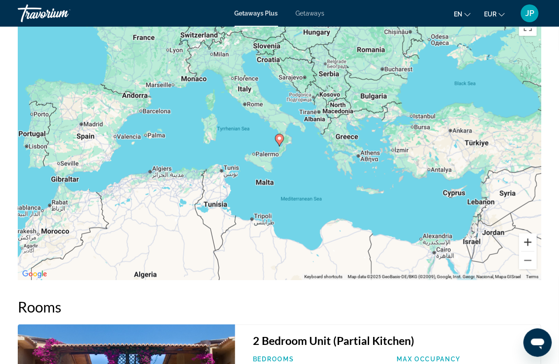
click at [525, 240] on button "Zoom in" at bounding box center [528, 242] width 18 height 18
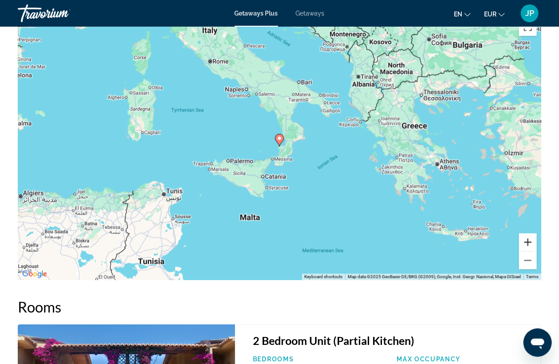
click at [525, 240] on button "Zoom in" at bounding box center [528, 242] width 18 height 18
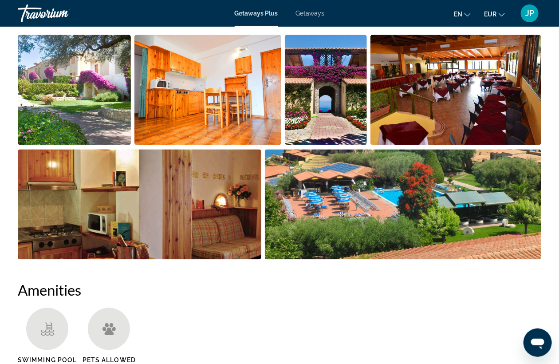
scroll to position [525, 0]
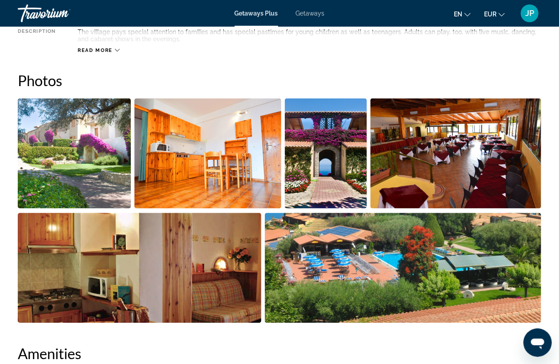
click at [96, 123] on img "Open full-screen image slider" at bounding box center [74, 153] width 113 height 110
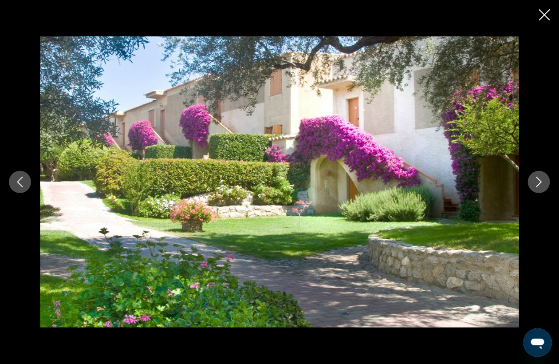
click at [536, 177] on icon "Next image" at bounding box center [539, 182] width 11 height 11
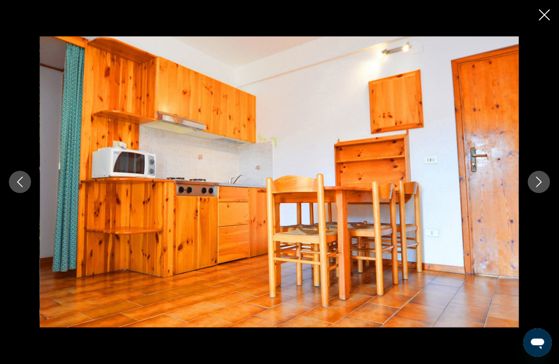
click at [536, 177] on icon "Next image" at bounding box center [539, 182] width 11 height 11
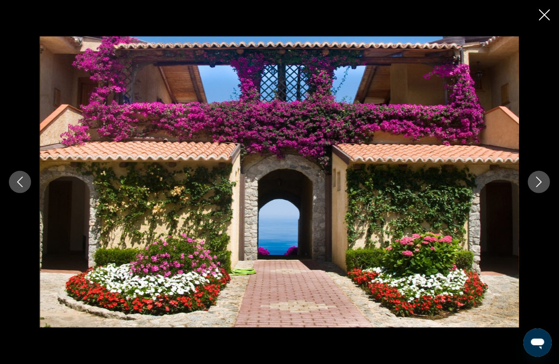
click at [536, 177] on icon "Next image" at bounding box center [539, 182] width 11 height 11
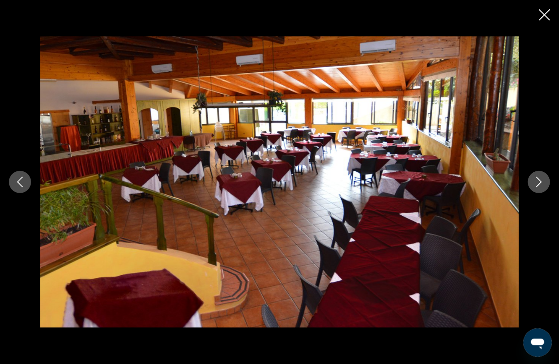
click at [536, 177] on icon "Next image" at bounding box center [539, 182] width 11 height 11
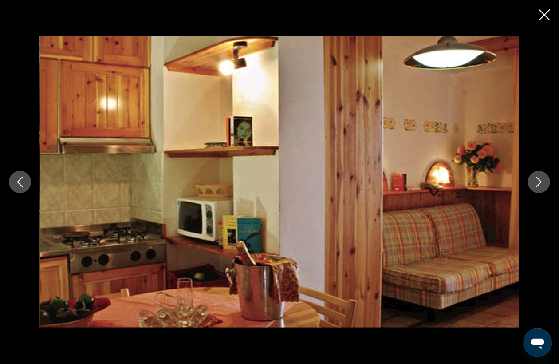
click at [536, 177] on icon "Next image" at bounding box center [539, 182] width 11 height 11
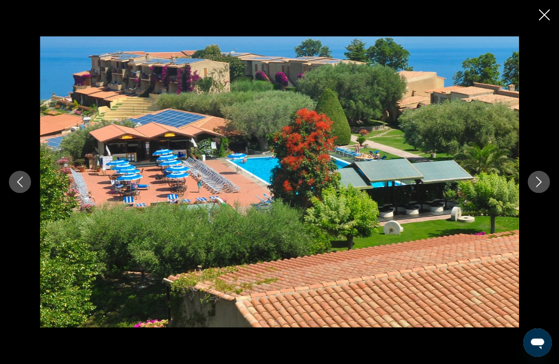
click at [536, 177] on icon "Next image" at bounding box center [539, 182] width 11 height 11
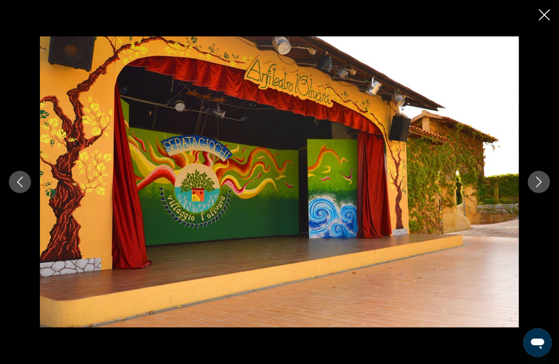
click at [536, 177] on icon "Next image" at bounding box center [539, 182] width 11 height 11
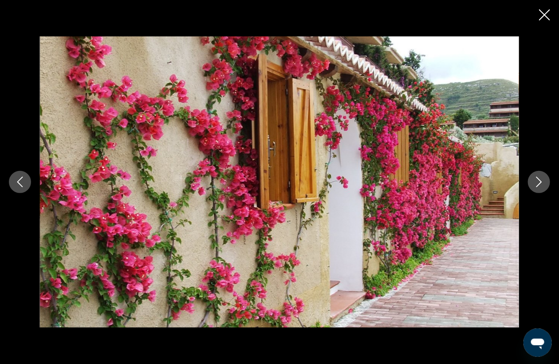
click at [536, 177] on icon "Next image" at bounding box center [539, 182] width 11 height 11
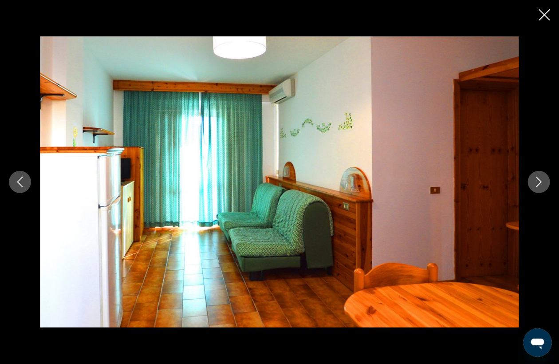
click at [536, 177] on icon "Next image" at bounding box center [539, 182] width 11 height 11
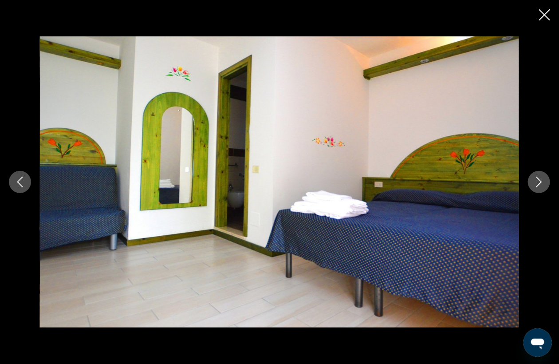
click at [536, 177] on icon "Next image" at bounding box center [539, 182] width 11 height 11
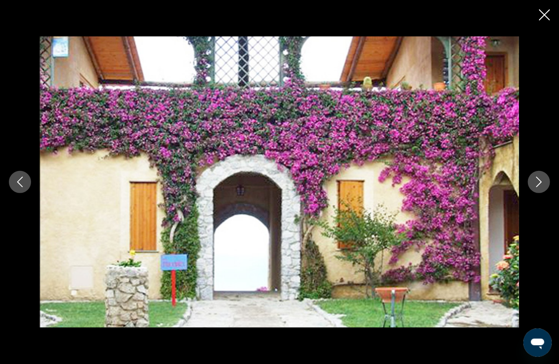
click at [536, 177] on icon "Next image" at bounding box center [539, 182] width 11 height 11
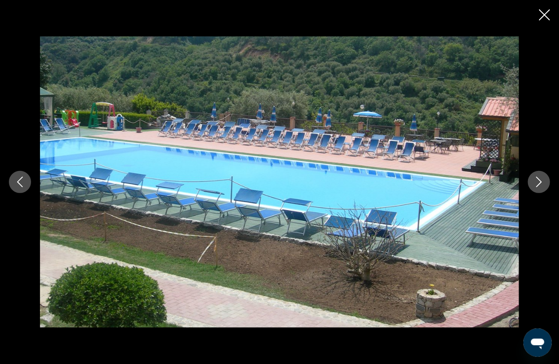
click at [536, 177] on icon "Next image" at bounding box center [539, 182] width 11 height 11
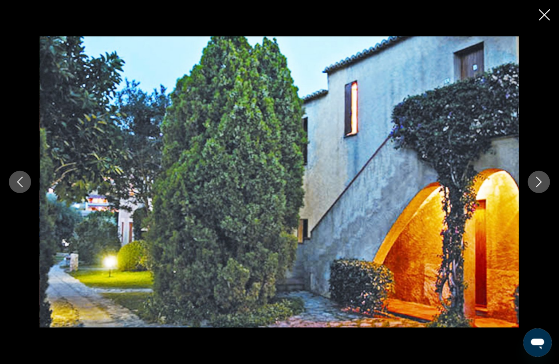
click at [536, 177] on icon "Next image" at bounding box center [539, 182] width 11 height 11
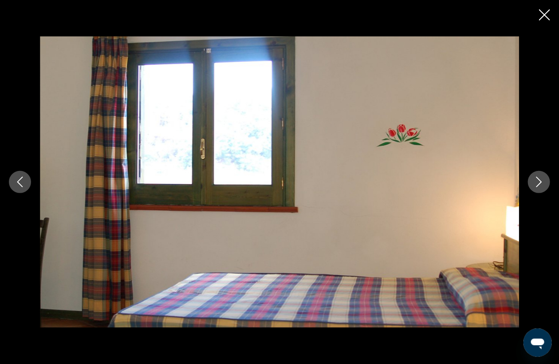
click at [541, 19] on icon "Close slideshow" at bounding box center [544, 14] width 11 height 11
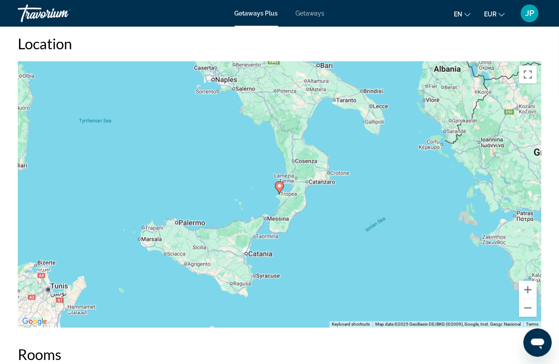
scroll to position [1363, 0]
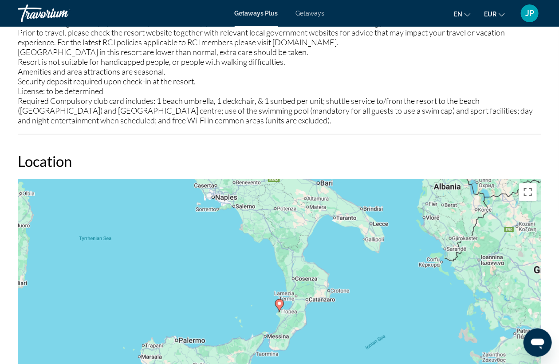
click at [314, 12] on span "Getaways" at bounding box center [310, 13] width 29 height 7
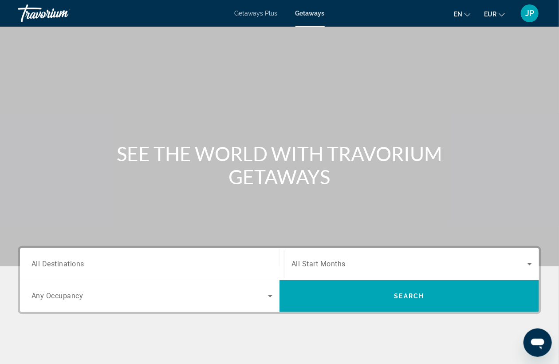
click at [92, 263] on input "Destination All Destinations" at bounding box center [151, 264] width 241 height 11
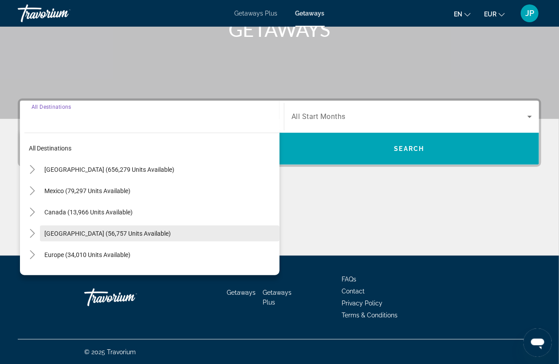
scroll to position [49, 0]
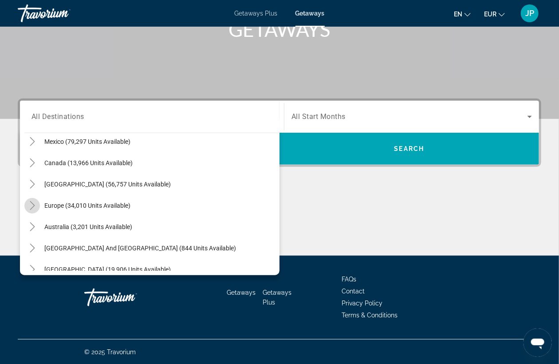
click at [32, 204] on icon "Toggle Europe (34,010 units available)" at bounding box center [32, 205] width 5 height 9
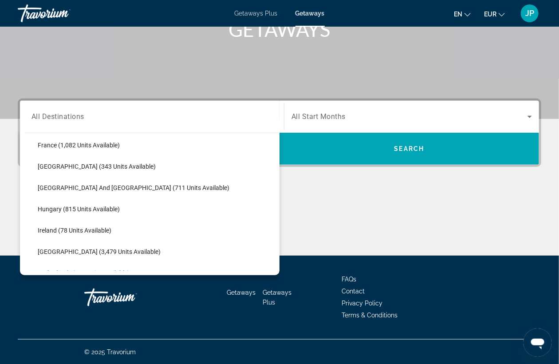
scroll to position [308, 0]
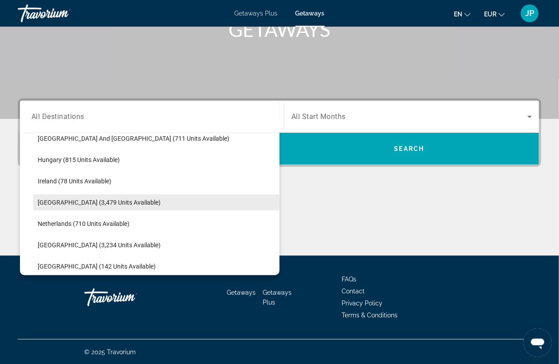
click at [66, 201] on span "Italy (3,479 units available)" at bounding box center [99, 202] width 123 height 7
type input "**********"
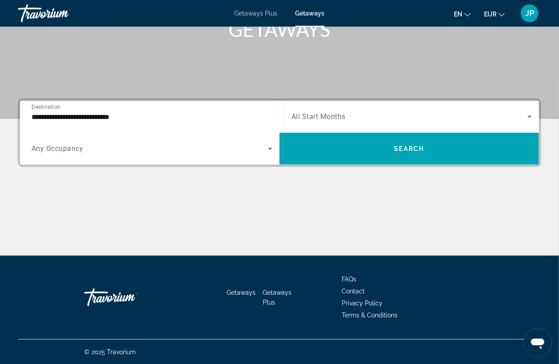
click at [76, 147] on span "Any Occupancy" at bounding box center [57, 149] width 52 height 8
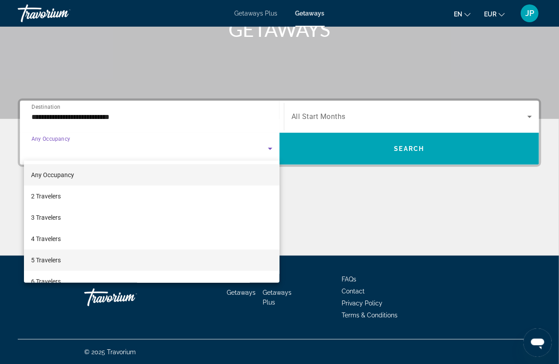
scroll to position [49, 0]
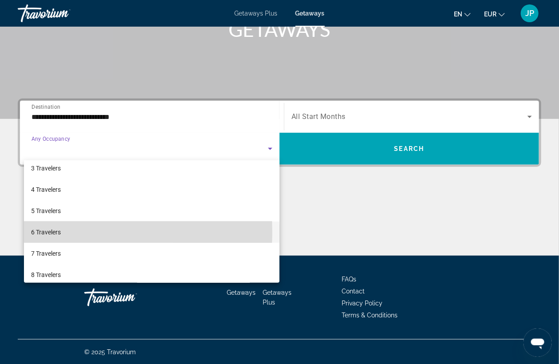
click at [53, 232] on span "6 Travelers" at bounding box center [46, 232] width 30 height 11
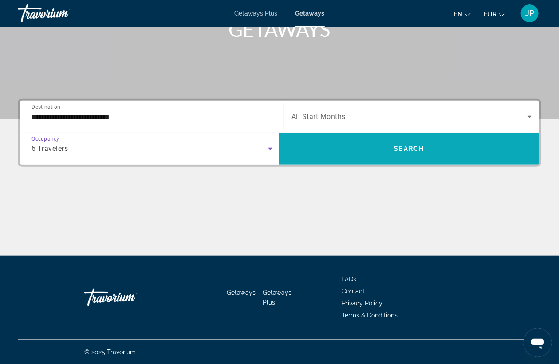
click at [319, 150] on span "Search widget" at bounding box center [408, 148] width 259 height 21
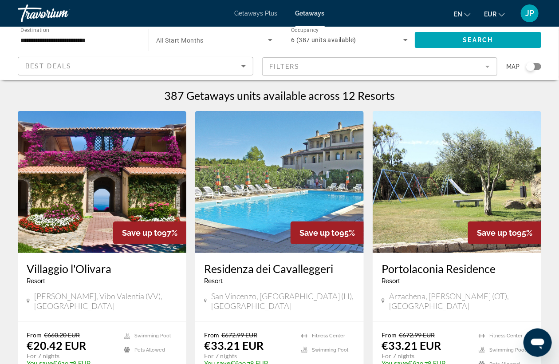
click at [68, 52] on div "**********" at bounding box center [78, 39] width 117 height 25
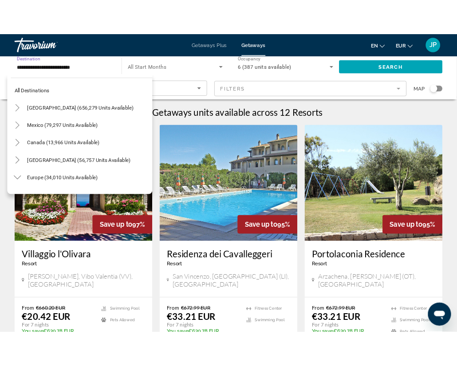
scroll to position [308, 0]
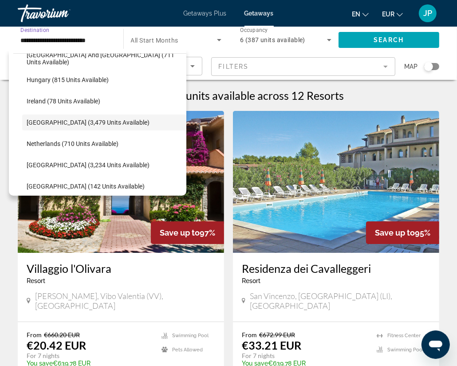
click at [246, 91] on h1 "387 Getaways units available across 12 Resorts" at bounding box center [228, 95] width 231 height 13
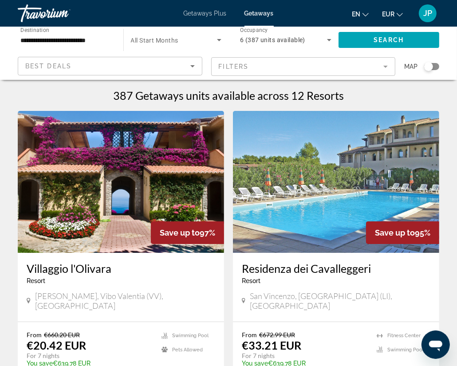
click at [155, 194] on img "Main content" at bounding box center [121, 182] width 206 height 142
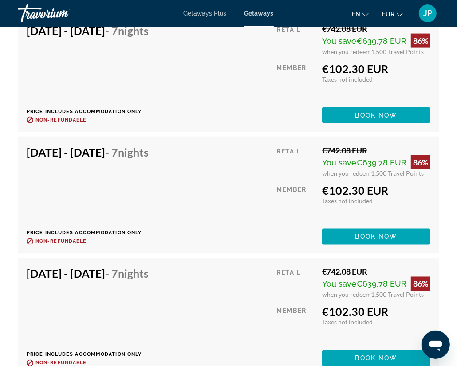
scroll to position [1380, 0]
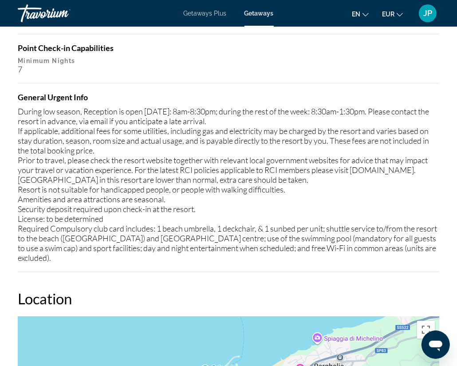
click at [206, 17] on div "Getaways Plus Getaways en English Español Français Italiano Português русский E…" at bounding box center [228, 13] width 457 height 23
click at [205, 13] on span "Getaways Plus" at bounding box center [205, 13] width 43 height 7
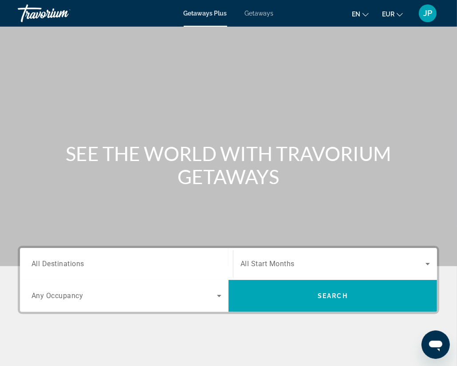
click at [155, 260] on input "Destination All Destinations" at bounding box center [126, 264] width 190 height 11
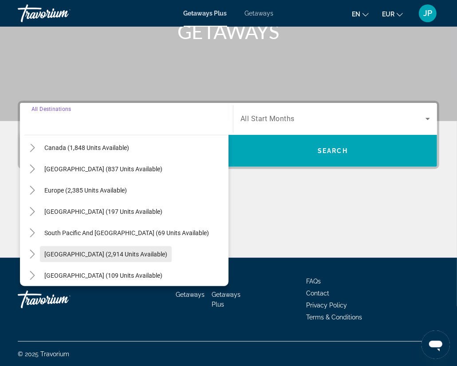
scroll to position [98, 0]
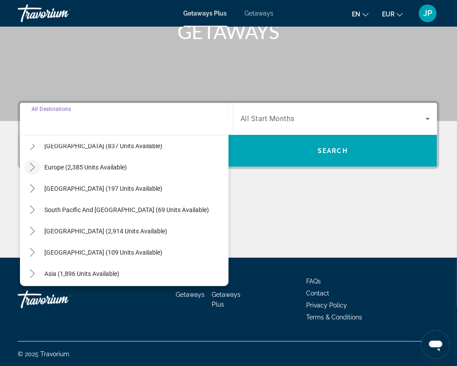
click at [30, 163] on icon "Toggle Europe (2,385 units available)" at bounding box center [32, 167] width 5 height 9
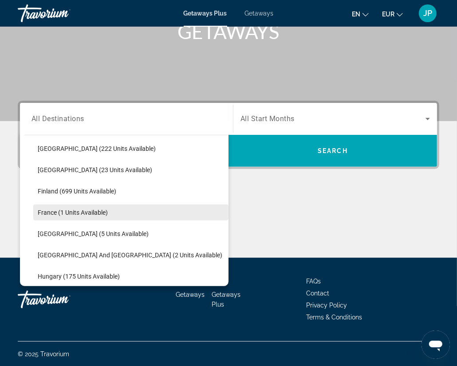
scroll to position [209, 0]
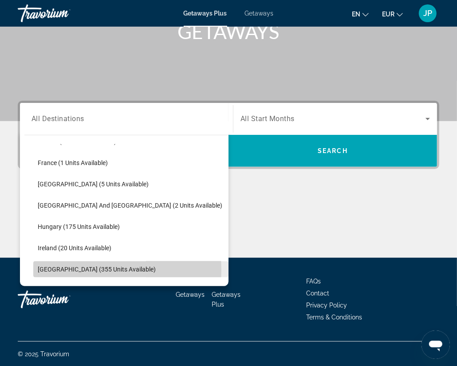
click at [71, 270] on span "[GEOGRAPHIC_DATA] (355 units available)" at bounding box center [97, 269] width 118 height 7
type input "**********"
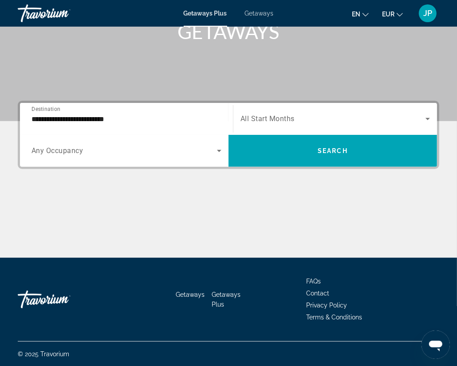
click at [67, 157] on div "Search widget" at bounding box center [126, 150] width 190 height 25
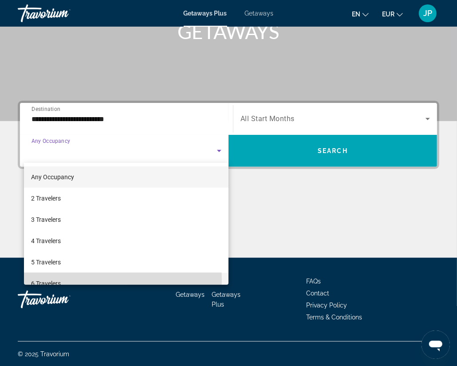
click at [62, 280] on mat-option "6 Travelers" at bounding box center [126, 283] width 204 height 21
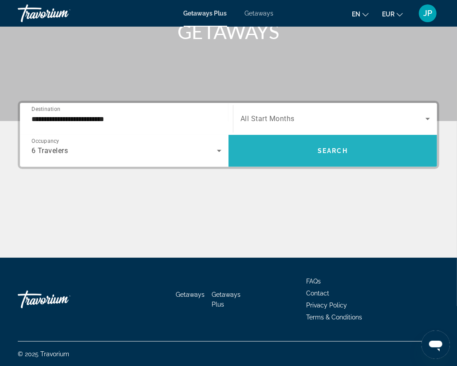
click at [337, 150] on span "Search" at bounding box center [333, 150] width 30 height 7
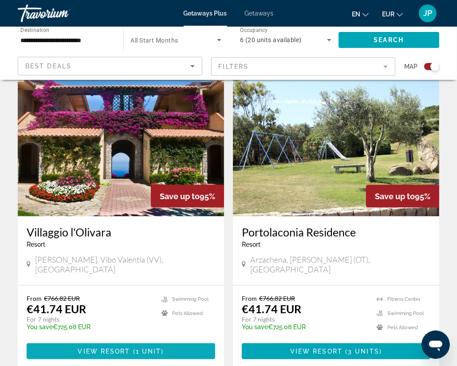
scroll to position [591, 0]
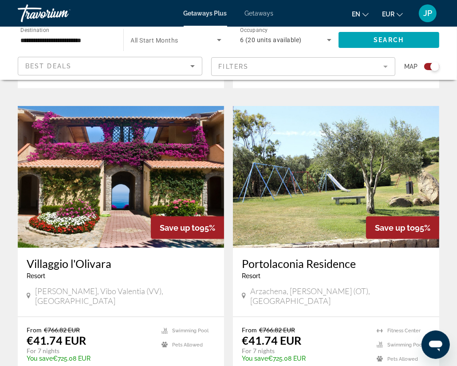
click at [120, 211] on img "Main content" at bounding box center [121, 177] width 206 height 142
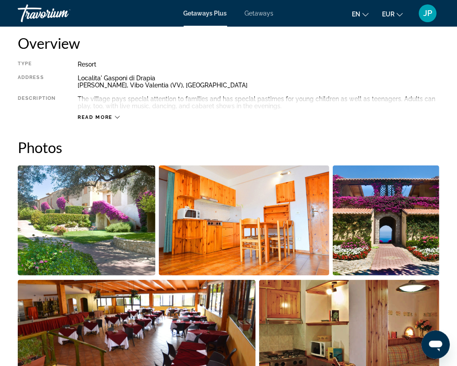
scroll to position [345, 0]
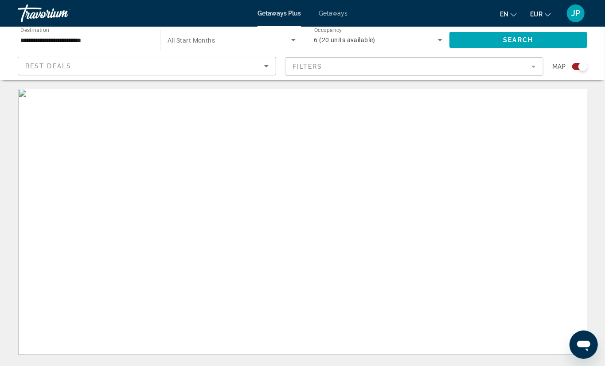
click at [100, 39] on input "**********" at bounding box center [84, 40] width 128 height 11
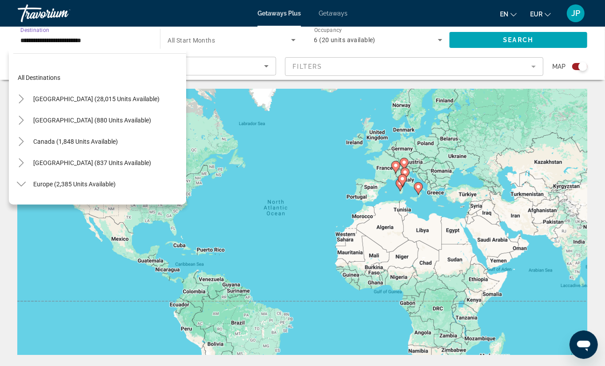
scroll to position [266, 0]
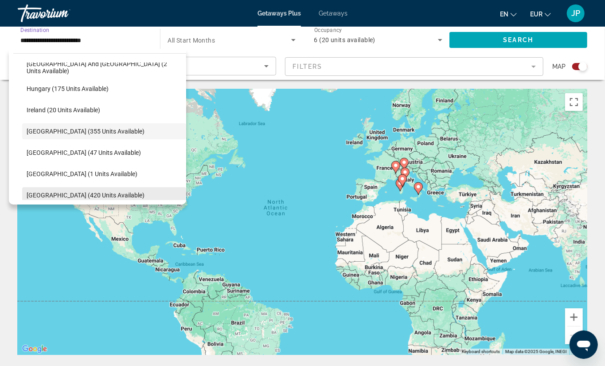
click at [44, 194] on span "[GEOGRAPHIC_DATA] (420 units available)" at bounding box center [86, 195] width 118 height 7
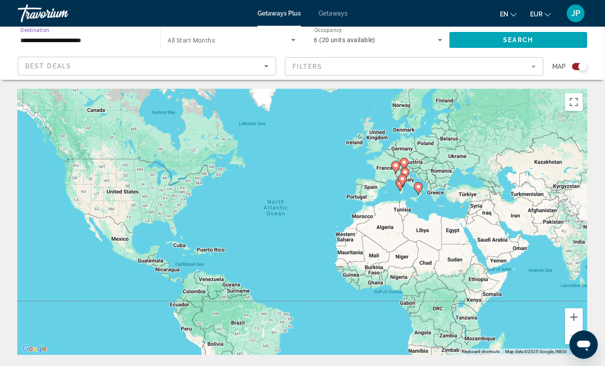
type input "**********"
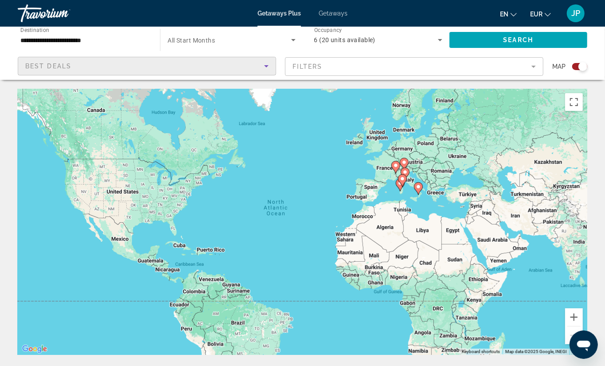
click at [63, 66] on span "Best Deals" at bounding box center [48, 66] width 46 height 7
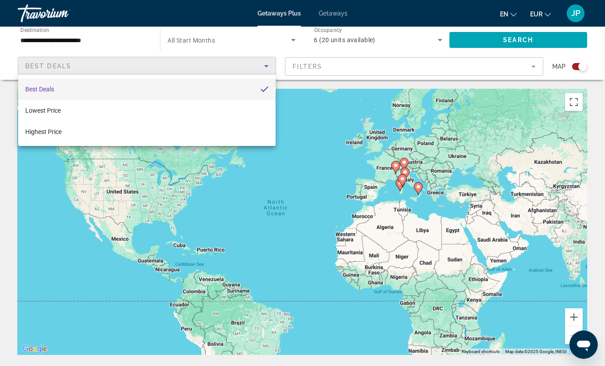
click at [343, 39] on div at bounding box center [302, 183] width 605 height 366
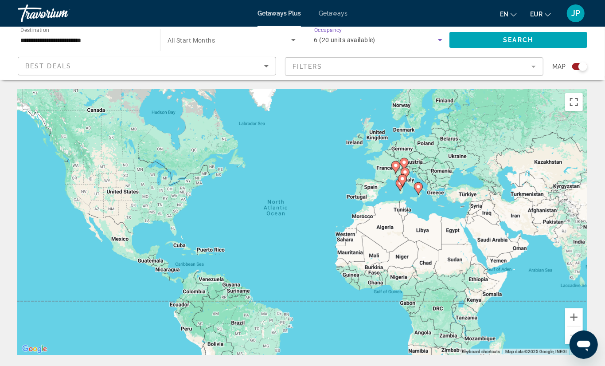
click at [343, 39] on span "6 (20 units available)" at bounding box center [345, 39] width 62 height 7
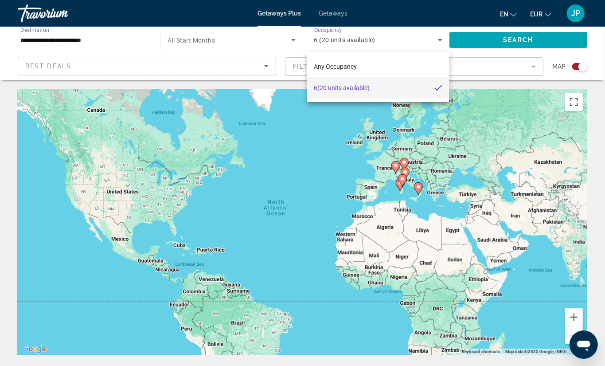
click at [348, 86] on span "6 (20 units available)" at bounding box center [342, 87] width 56 height 11
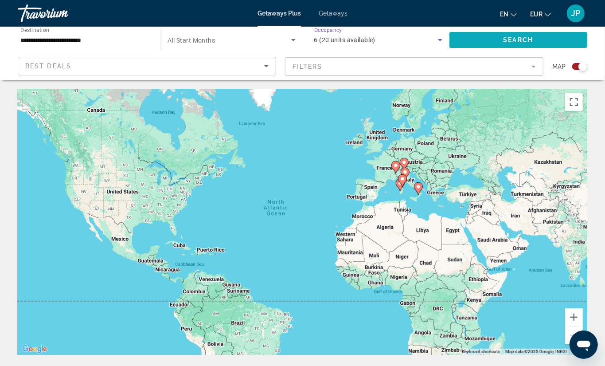
click at [475, 40] on span "Search widget" at bounding box center [519, 39] width 138 height 21
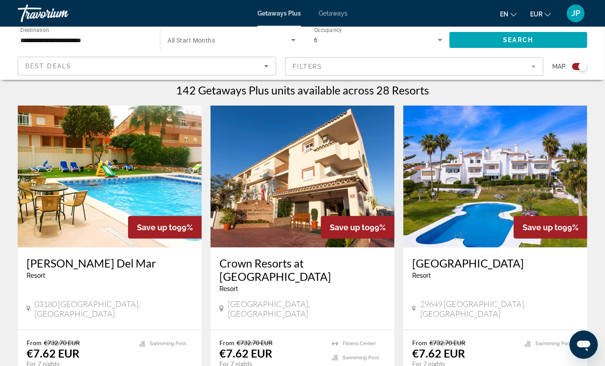
scroll to position [295, 0]
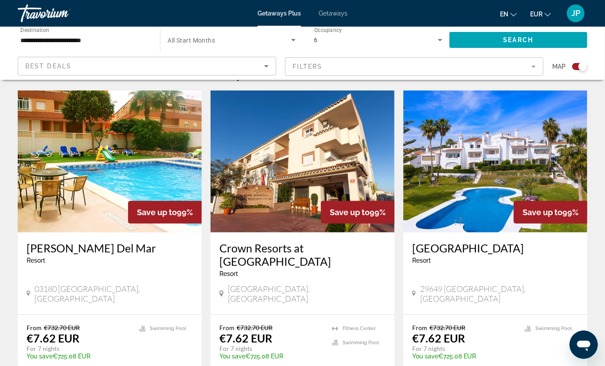
click at [118, 184] on img "Main content" at bounding box center [110, 161] width 184 height 142
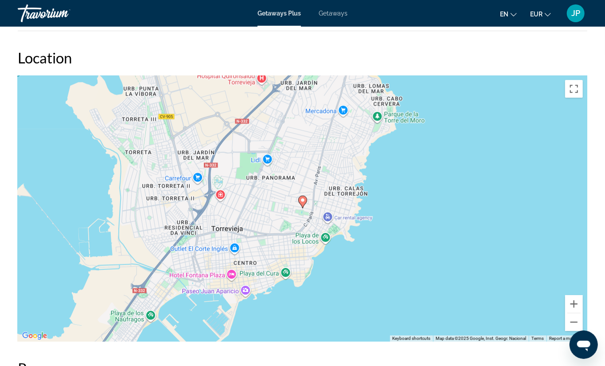
scroll to position [1331, 0]
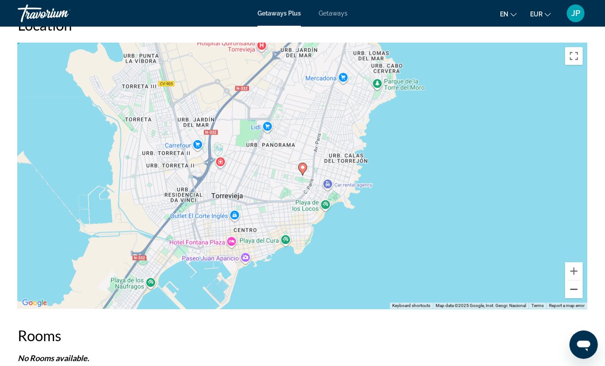
click at [566, 289] on button "Zoom out" at bounding box center [574, 289] width 18 height 18
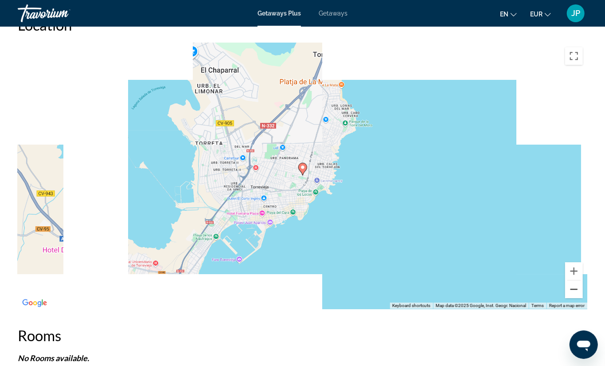
click at [566, 289] on button "Zoom out" at bounding box center [574, 289] width 18 height 18
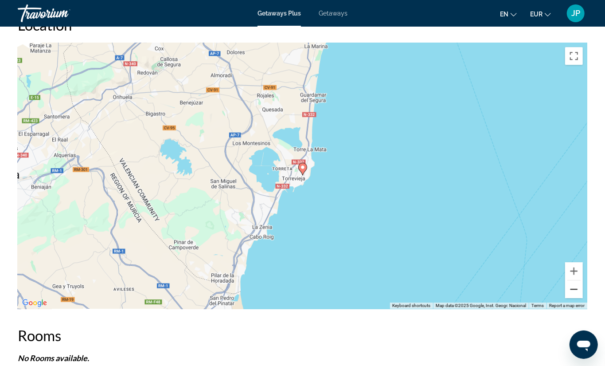
click at [566, 288] on button "Zoom out" at bounding box center [574, 289] width 18 height 18
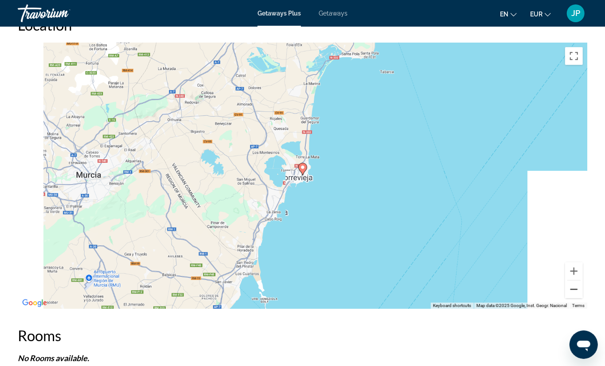
click at [566, 288] on button "Zoom out" at bounding box center [574, 289] width 18 height 18
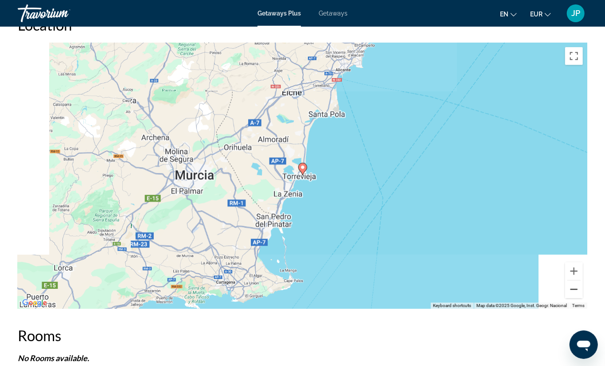
click at [566, 288] on button "Zoom out" at bounding box center [574, 289] width 18 height 18
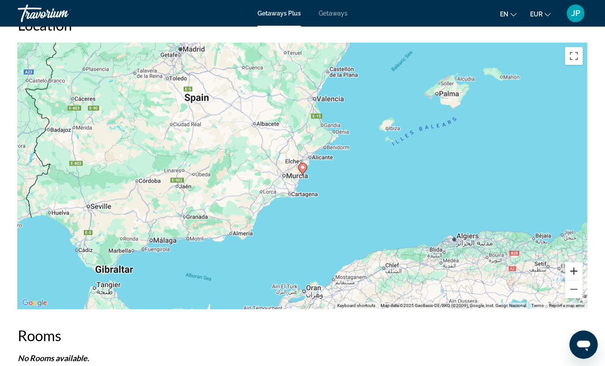
click at [566, 267] on button "Zoom in" at bounding box center [574, 271] width 18 height 18
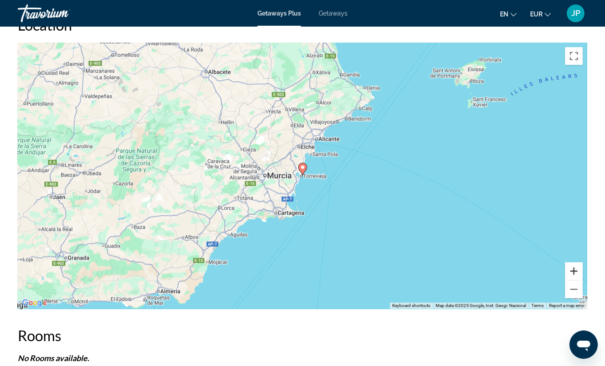
click at [566, 267] on button "Zoom in" at bounding box center [574, 271] width 18 height 18
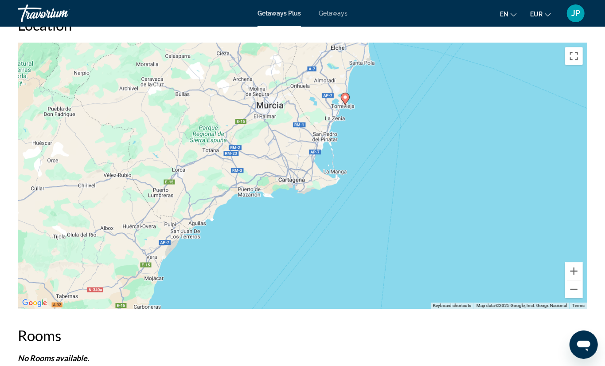
drag, startPoint x: 334, startPoint y: 256, endPoint x: 377, endPoint y: 185, distance: 83.0
click at [377, 185] on div "To activate drag with keyboard, press Alt + Enter. Once in keyboard drag state,…" at bounding box center [303, 176] width 570 height 266
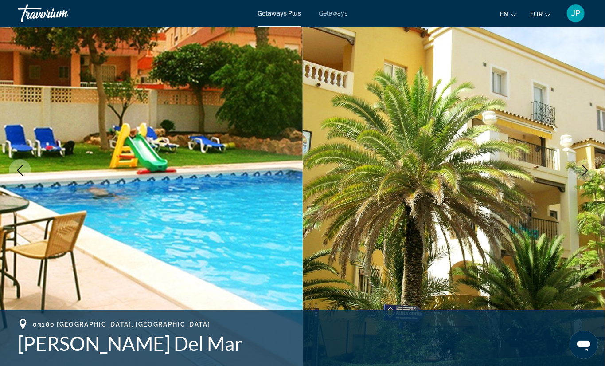
scroll to position [0, 0]
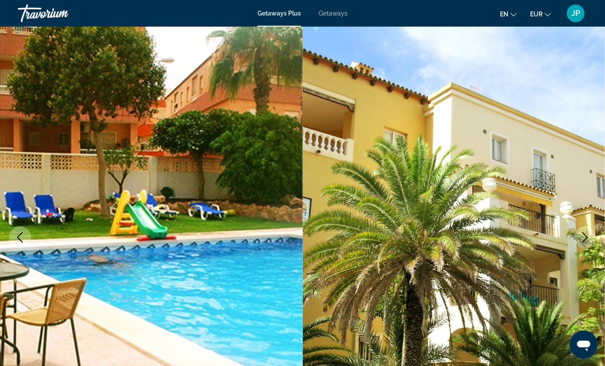
click at [326, 10] on span "Getaways" at bounding box center [333, 13] width 29 height 7
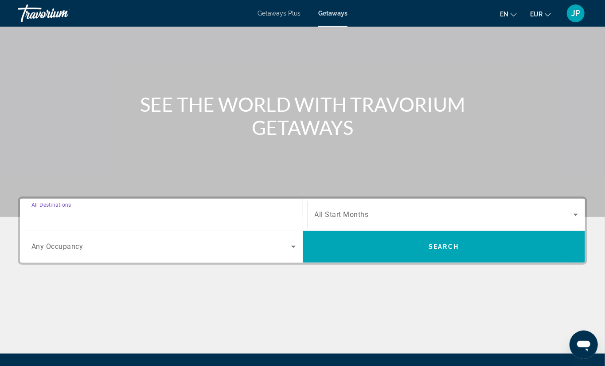
click at [98, 218] on input "Destination All Destinations" at bounding box center [163, 215] width 264 height 11
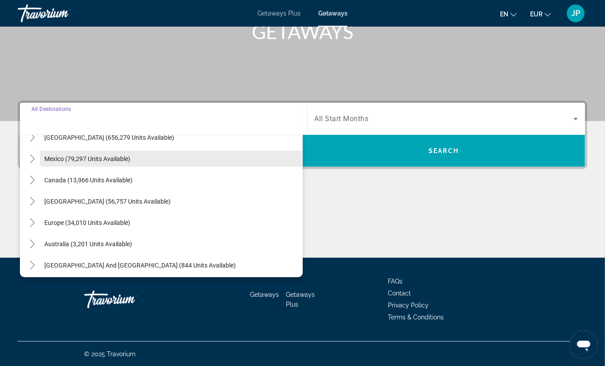
scroll to position [49, 0]
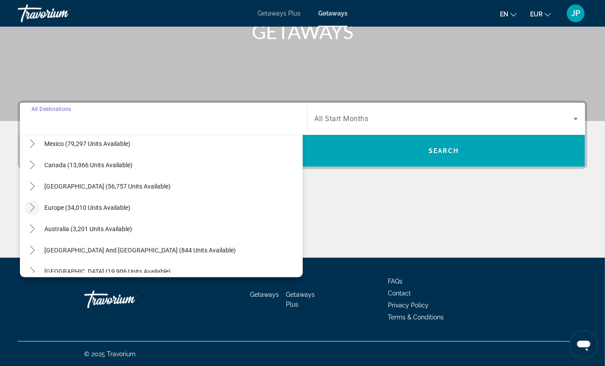
click at [33, 207] on icon "Toggle Europe (34,010 units available)" at bounding box center [32, 207] width 9 height 9
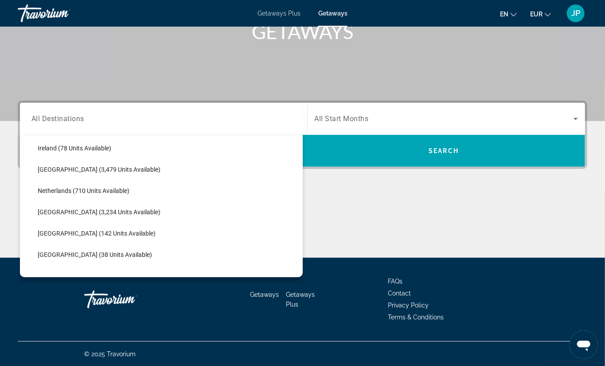
scroll to position [357, 0]
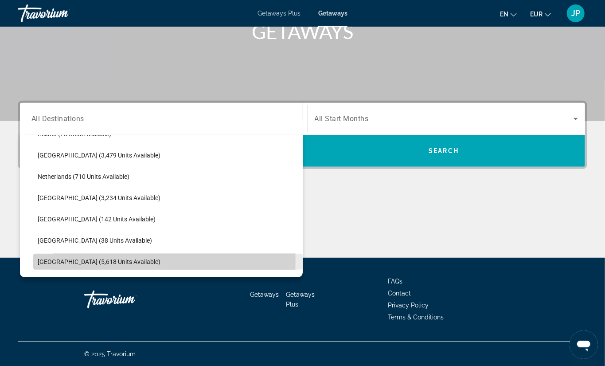
click at [61, 260] on span "Spain (5,618 units available)" at bounding box center [99, 261] width 123 height 7
type input "**********"
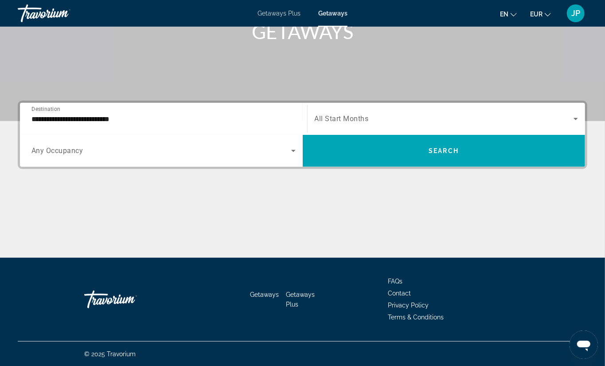
click at [338, 120] on span "All Start Months" at bounding box center [342, 119] width 54 height 8
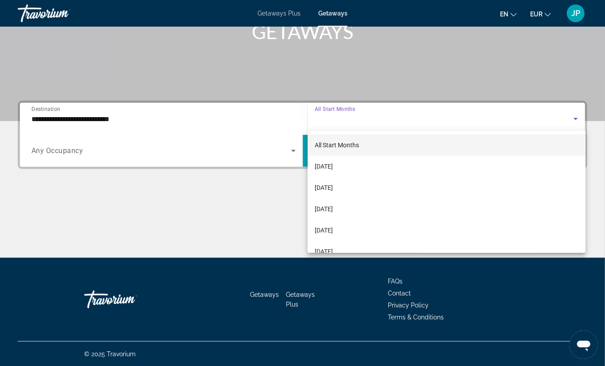
click at [207, 151] on div at bounding box center [302, 183] width 605 height 366
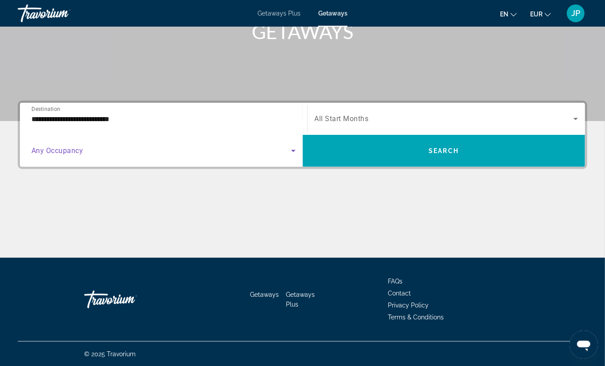
click at [206, 153] on span "Search widget" at bounding box center [161, 150] width 260 height 11
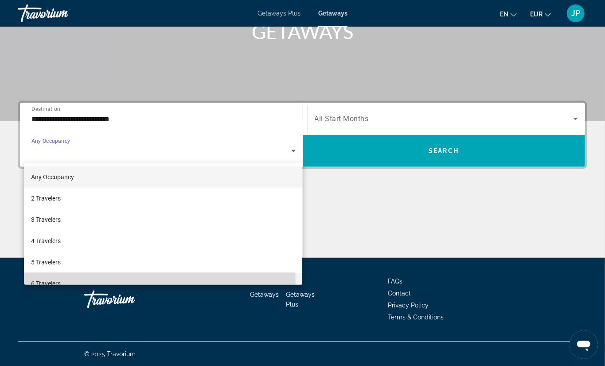
click at [54, 281] on span "6 Travelers" at bounding box center [46, 283] width 30 height 11
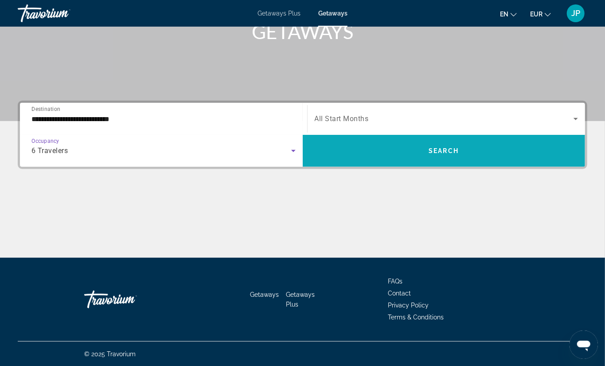
click at [472, 146] on span "Search widget" at bounding box center [444, 150] width 283 height 21
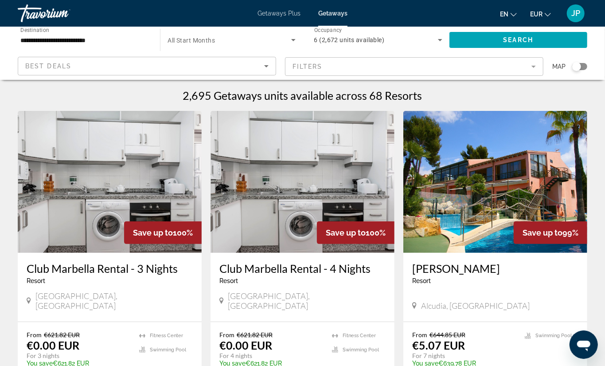
click at [520, 101] on div "2,695 Getaways units available across 68 Resorts" at bounding box center [303, 95] width 570 height 13
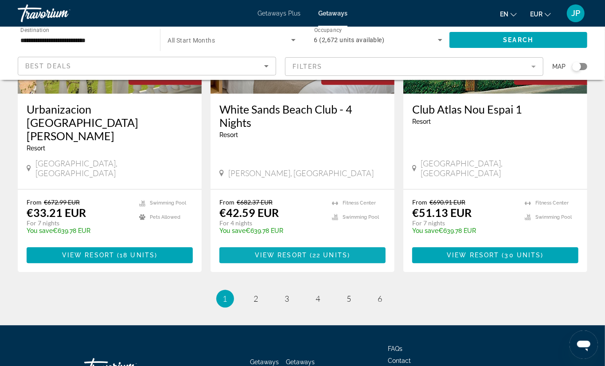
scroll to position [1122, 0]
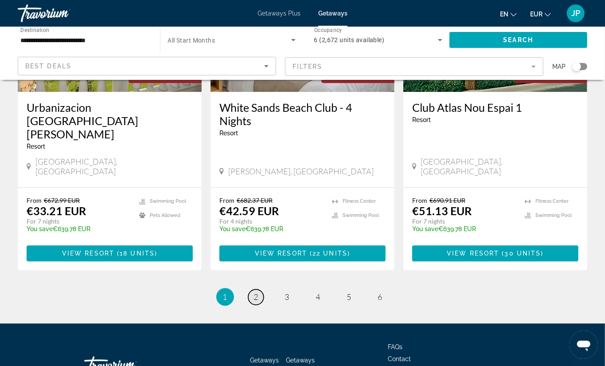
click at [257, 292] on span "2" at bounding box center [256, 297] width 4 height 10
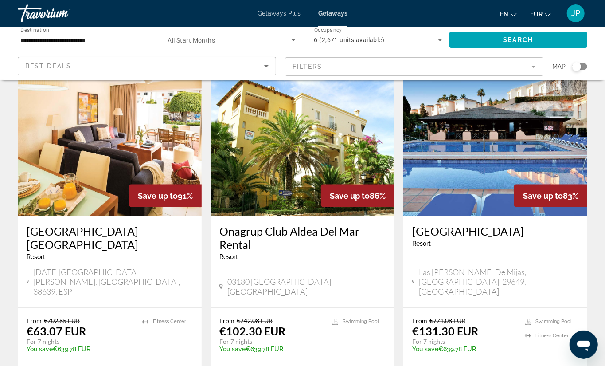
scroll to position [690, 0]
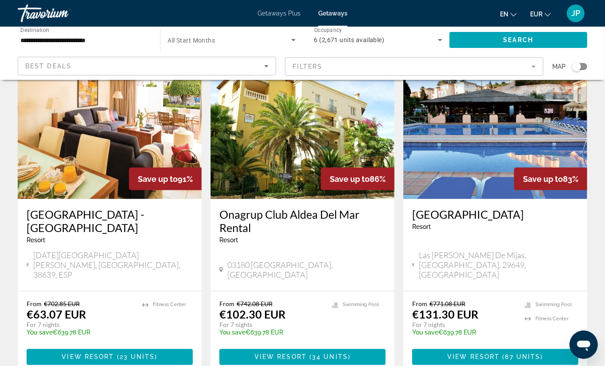
click at [276, 140] on img "Main content" at bounding box center [303, 128] width 184 height 142
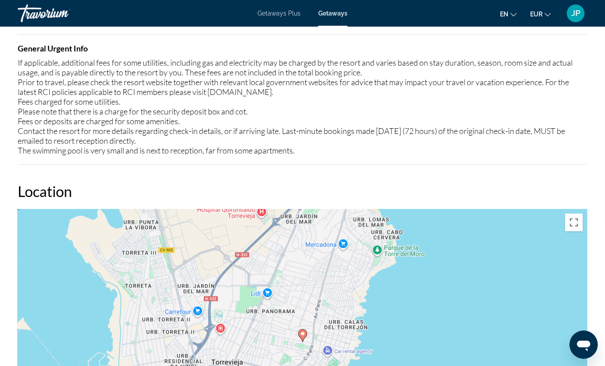
scroll to position [1104, 0]
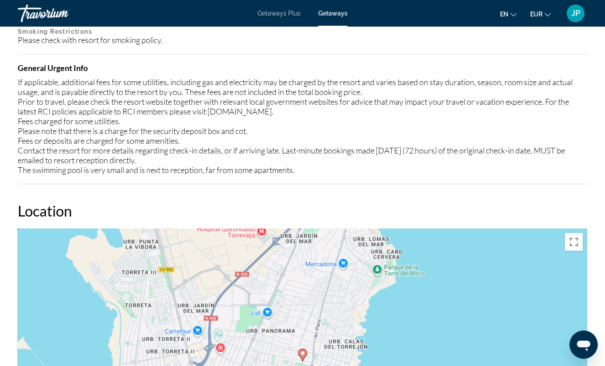
click at [283, 13] on span "Getaways Plus" at bounding box center [279, 13] width 43 height 7
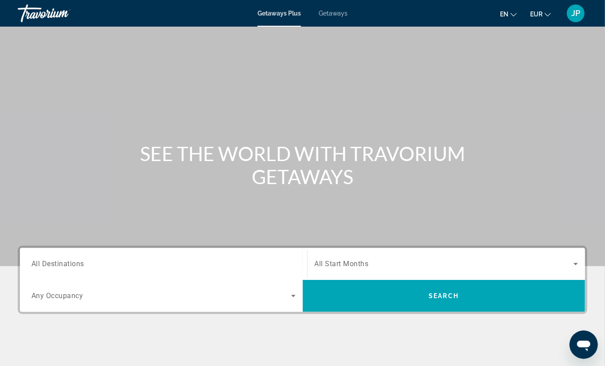
click at [566, 15] on span "JP" at bounding box center [576, 13] width 9 height 9
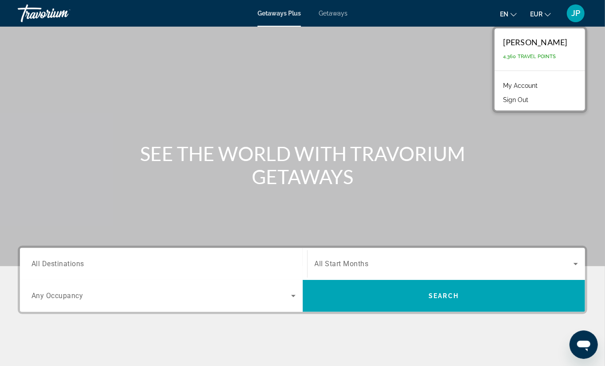
click at [522, 85] on link "My Account" at bounding box center [520, 86] width 43 height 12
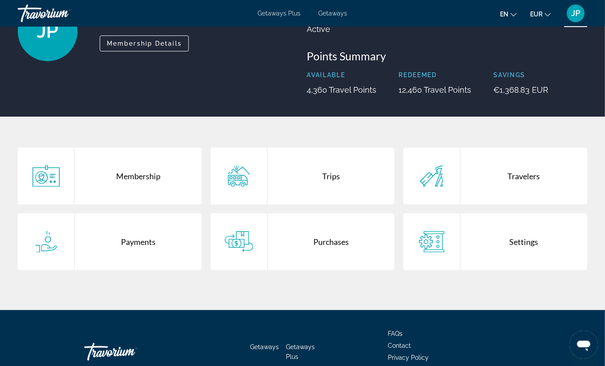
scroll to position [98, 0]
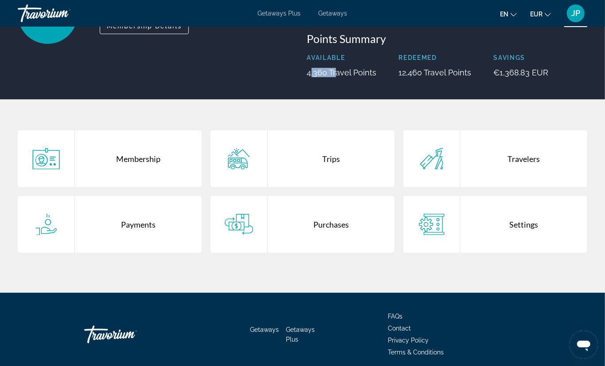
drag, startPoint x: 303, startPoint y: 74, endPoint x: 332, endPoint y: 73, distance: 28.9
click at [332, 73] on div "Membership Summary Membership Plan Dreamcation Platinum Member Since March 1, 2…" at bounding box center [448, 13] width 290 height 127
drag, startPoint x: 393, startPoint y: 72, endPoint x: 456, endPoint y: 72, distance: 63.0
click at [456, 72] on div "Available 4,360 Travel Points Redeemed 12,460 Travel Points Savings €1,368.83 E…" at bounding box center [447, 65] width 281 height 23
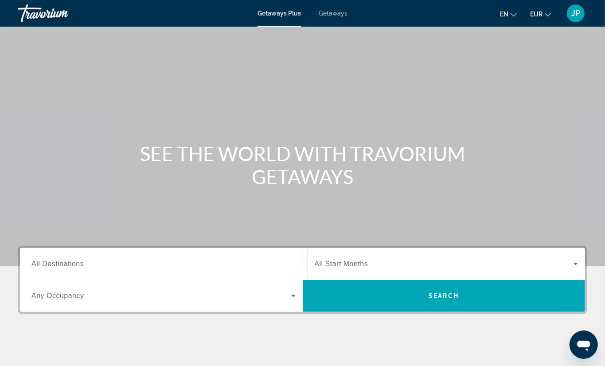
click at [573, 12] on span "JP" at bounding box center [576, 13] width 9 height 9
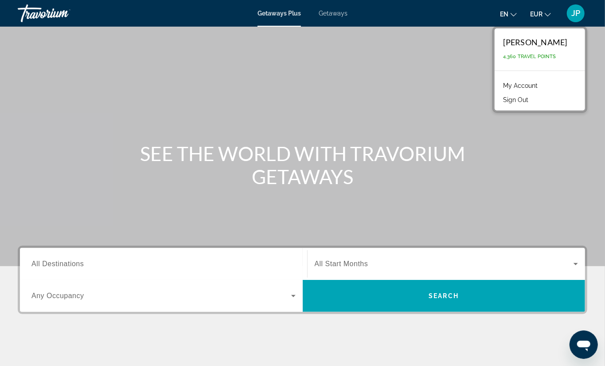
click at [511, 83] on link "My Account" at bounding box center [520, 86] width 43 height 12
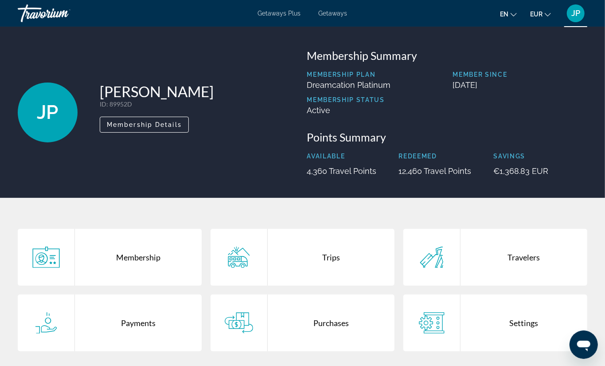
click at [137, 261] on div "Membership" at bounding box center [138, 257] width 127 height 57
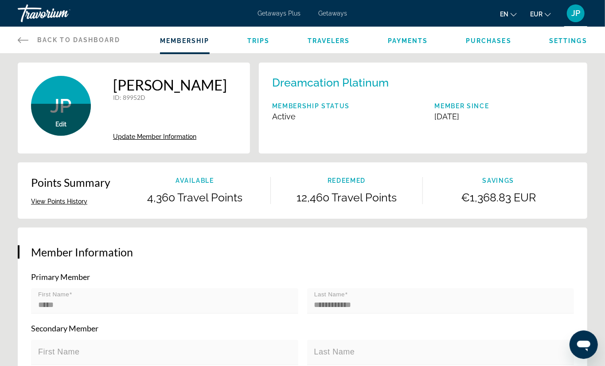
click at [574, 12] on span "JP" at bounding box center [576, 13] width 9 height 9
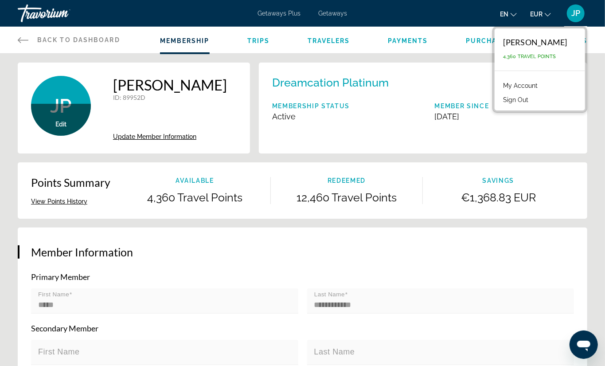
click at [255, 41] on span "Trips" at bounding box center [258, 40] width 23 height 7
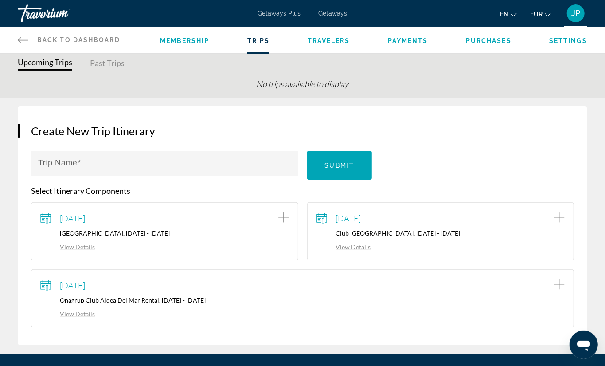
scroll to position [49, 0]
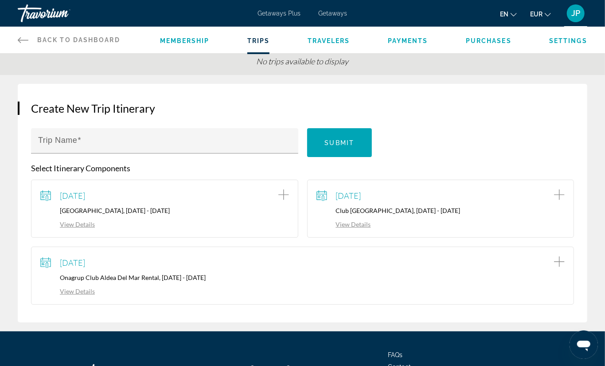
click at [81, 293] on link "View Details" at bounding box center [67, 291] width 55 height 8
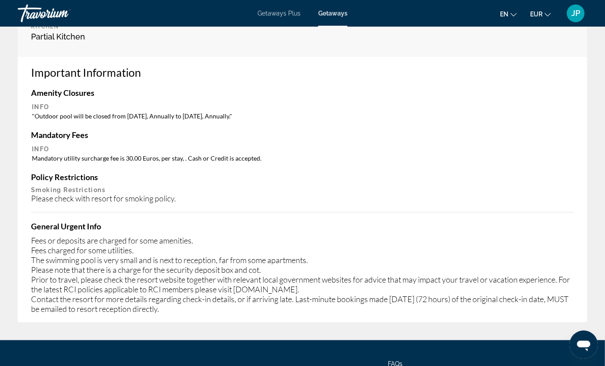
scroll to position [394, 0]
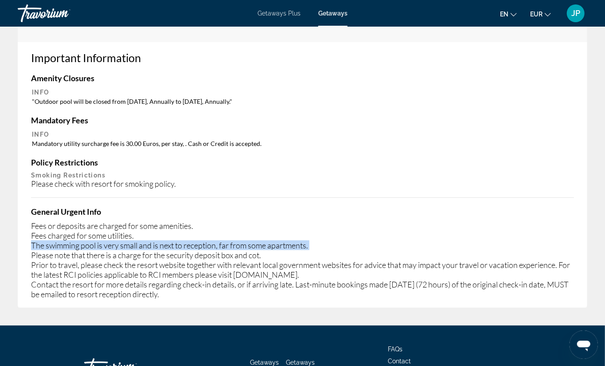
drag, startPoint x: 27, startPoint y: 239, endPoint x: 17, endPoint y: 235, distance: 10.8
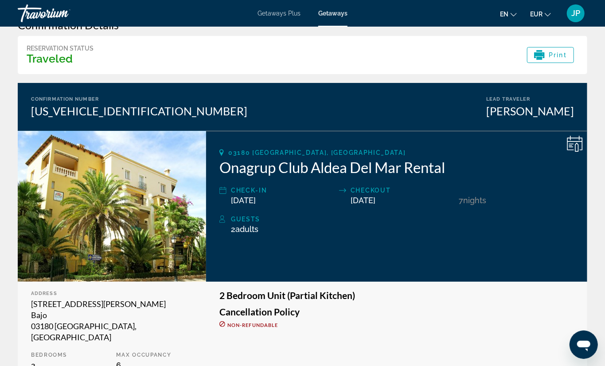
scroll to position [0, 0]
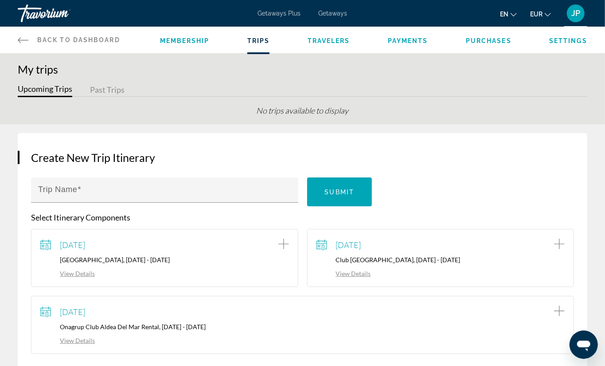
click at [416, 44] on span "Payments" at bounding box center [408, 40] width 40 height 7
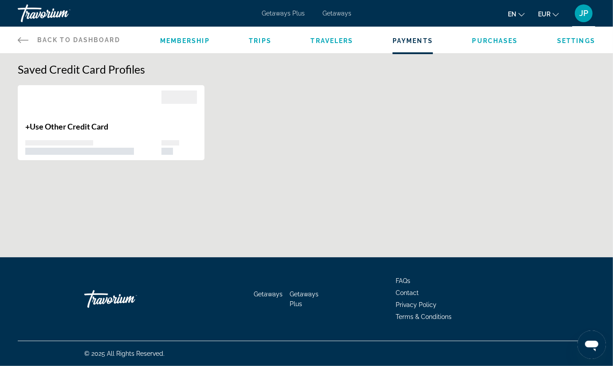
click at [499, 42] on span "Purchases" at bounding box center [495, 40] width 46 height 7
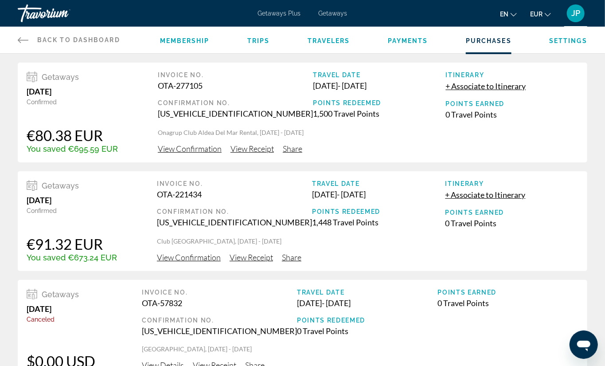
click at [558, 39] on span "Settings" at bounding box center [569, 40] width 38 height 7
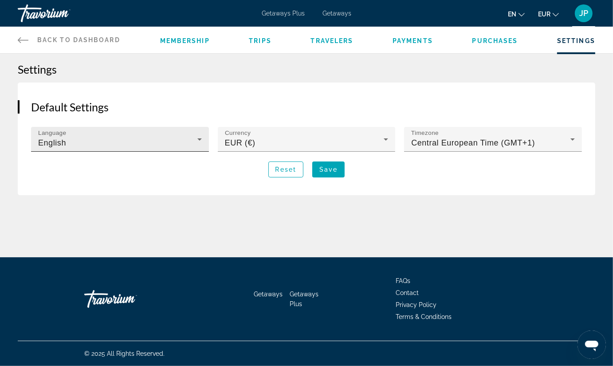
click at [196, 143] on icon "Main content" at bounding box center [199, 139] width 11 height 11
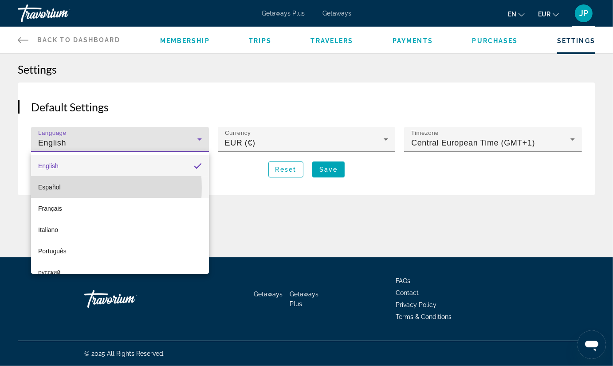
click at [53, 188] on span "Español" at bounding box center [49, 187] width 23 height 7
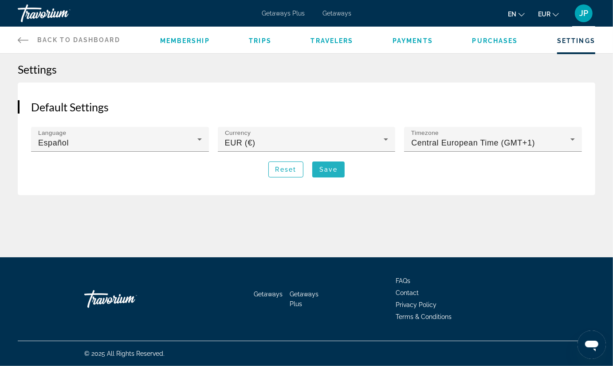
click at [330, 170] on span "Save" at bounding box center [328, 169] width 18 height 7
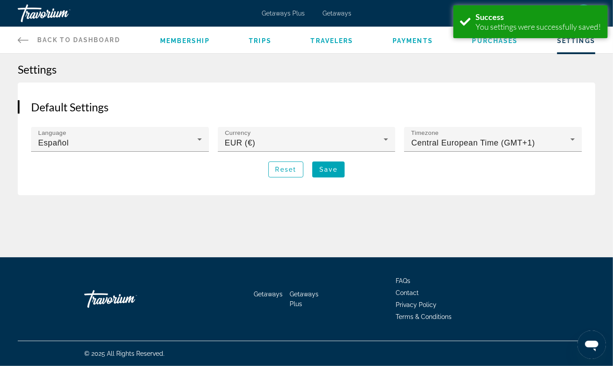
click at [277, 15] on span "Getaways Plus" at bounding box center [283, 13] width 43 height 7
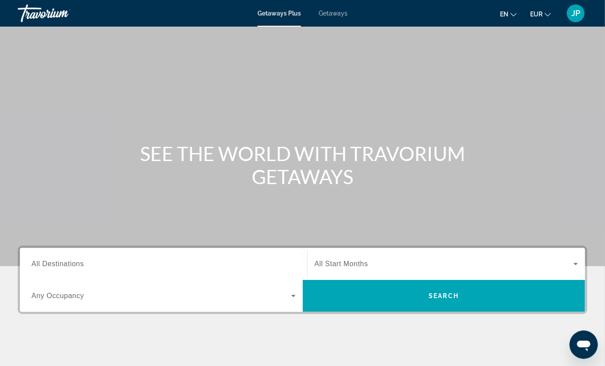
scroll to position [49, 0]
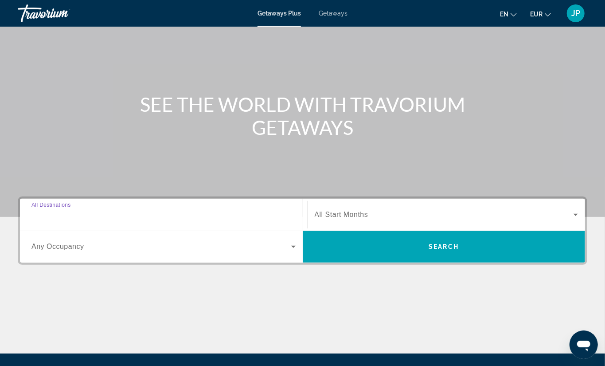
click at [137, 211] on input "Destination All Destinations" at bounding box center [163, 215] width 264 height 11
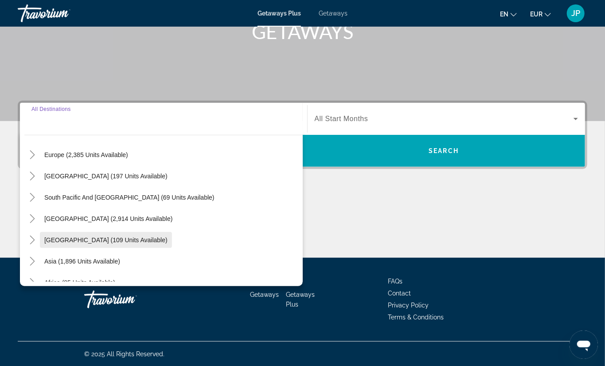
scroll to position [94, 0]
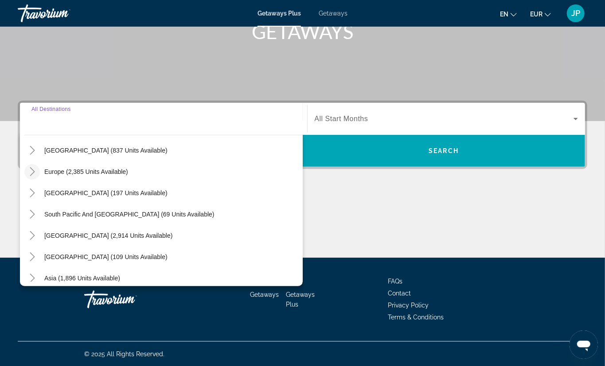
click at [32, 173] on icon "Toggle Europe (2,385 units available)" at bounding box center [32, 171] width 5 height 9
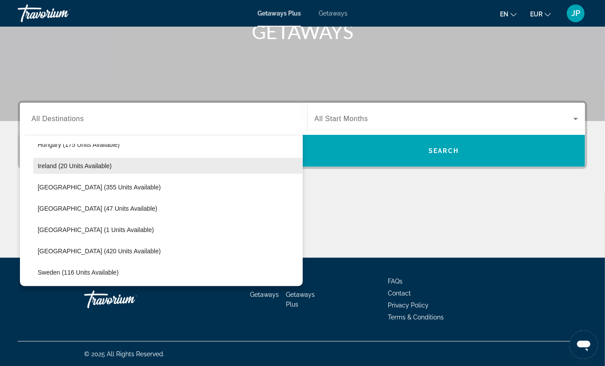
scroll to position [308, 0]
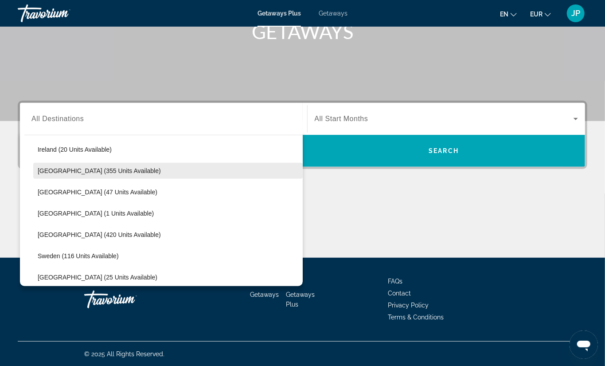
click at [49, 171] on span "[GEOGRAPHIC_DATA] (355 units available)" at bounding box center [99, 170] width 123 height 7
type input "**********"
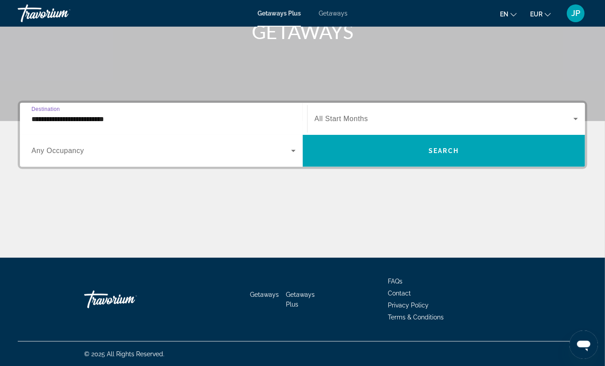
click at [141, 148] on span "Search widget" at bounding box center [161, 150] width 260 height 11
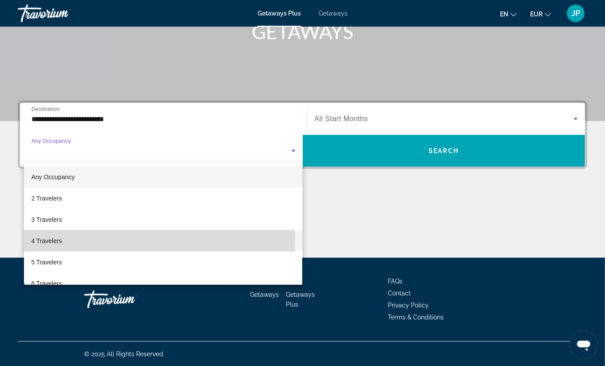
click at [60, 240] on span "4 Travelers" at bounding box center [46, 241] width 31 height 11
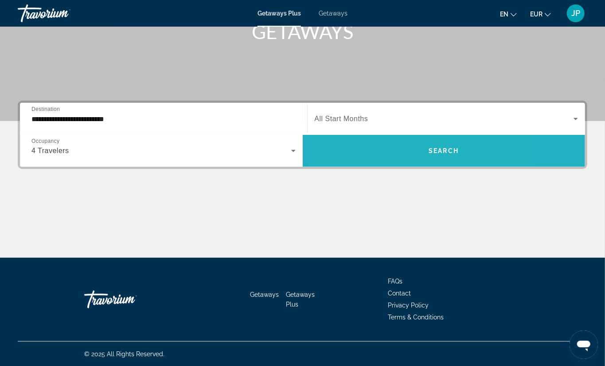
click at [392, 148] on span "Search widget" at bounding box center [444, 150] width 283 height 21
